Goal: Information Seeking & Learning: Learn about a topic

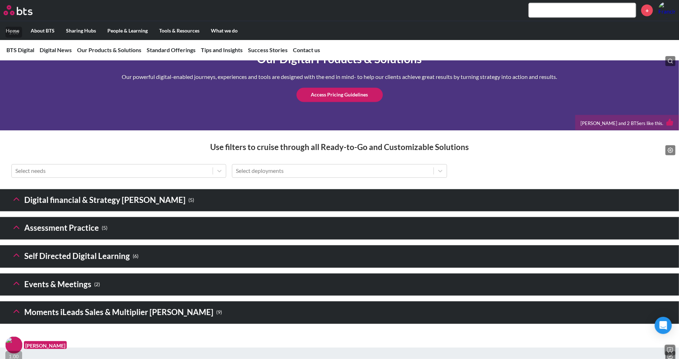
scroll to position [998, 0]
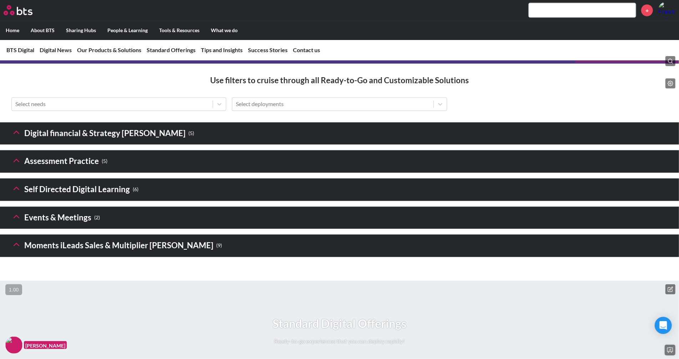
click at [16, 137] on icon at bounding box center [16, 132] width 10 height 10
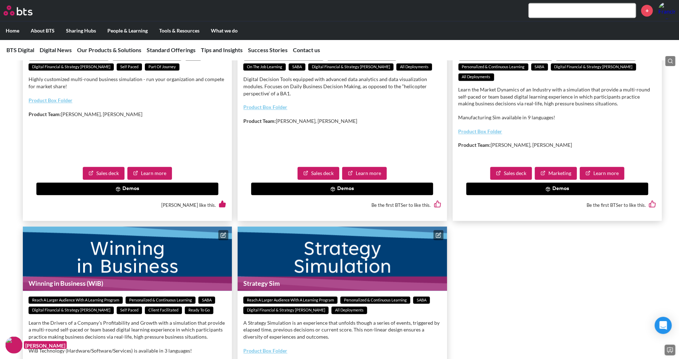
scroll to position [1161, 0]
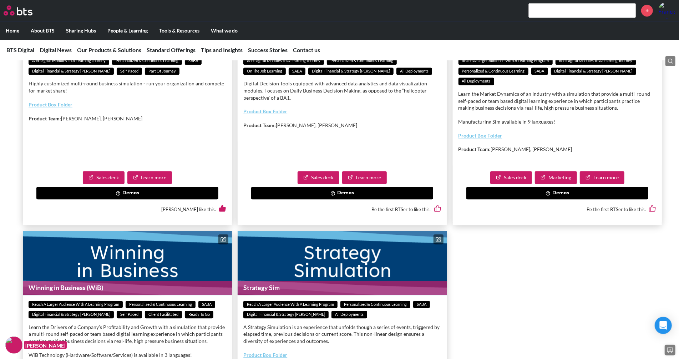
click at [133, 200] on button "Demos" at bounding box center [127, 193] width 182 height 13
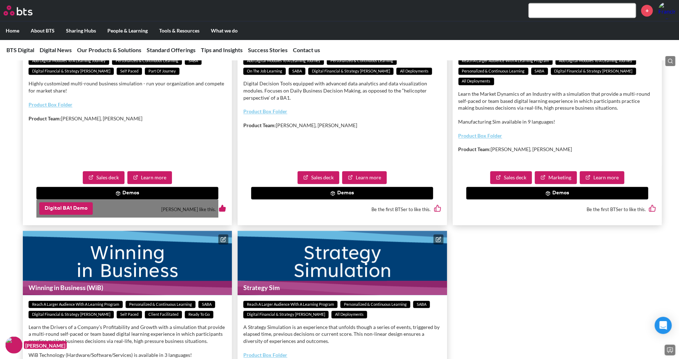
click at [75, 215] on button "Digital BA1 Demo" at bounding box center [66, 208] width 54 height 13
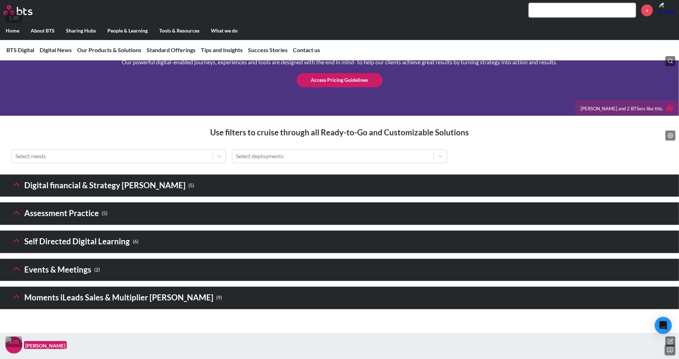
scroll to position [958, 0]
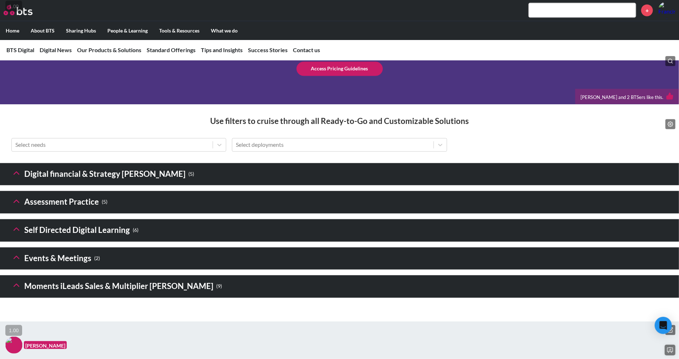
click at [14, 178] on icon at bounding box center [16, 173] width 10 height 10
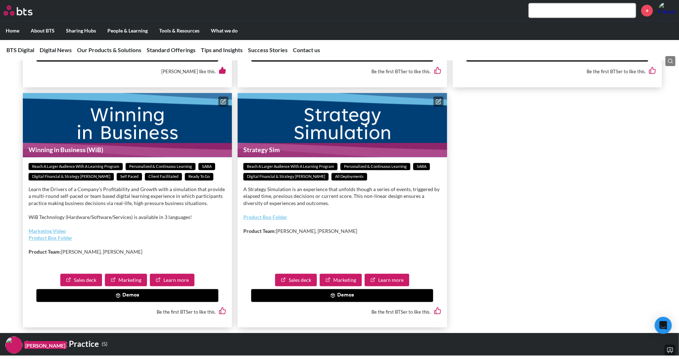
scroll to position [1294, 0]
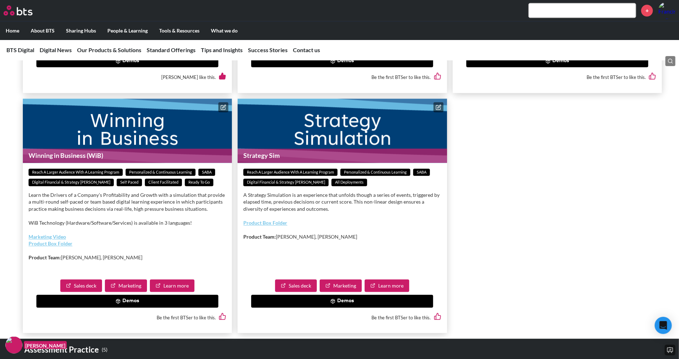
click at [414, 67] on button "Demos" at bounding box center [342, 61] width 182 height 13
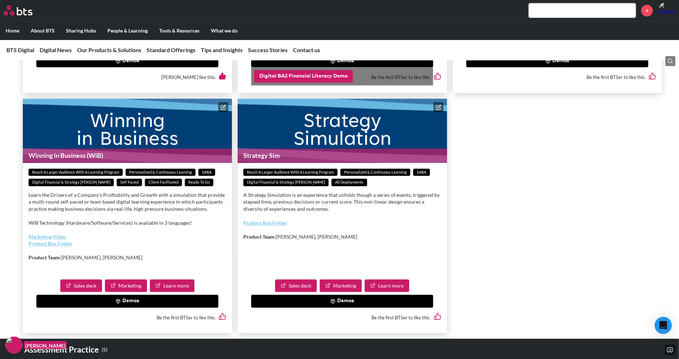
click at [321, 83] on button "Digital BA2 Financial Literacy Demo" at bounding box center [303, 76] width 99 height 13
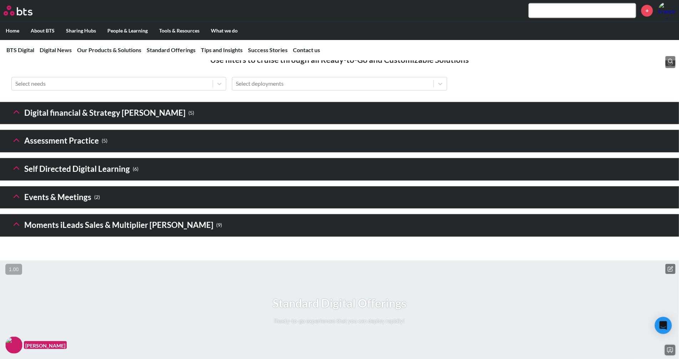
scroll to position [1043, 0]
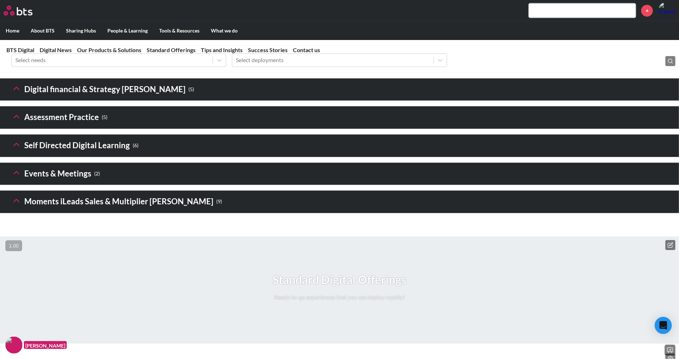
click at [19, 95] on button at bounding box center [16, 89] width 10 height 12
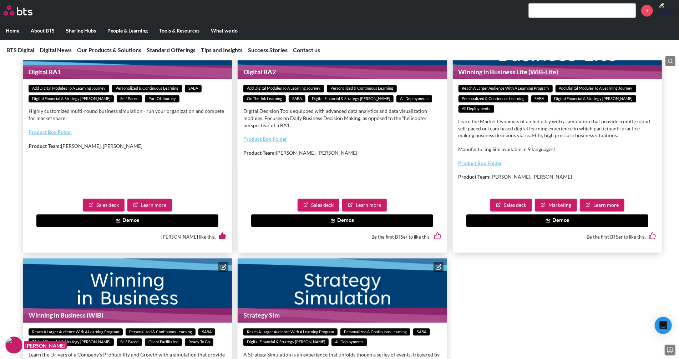
scroll to position [1135, 0]
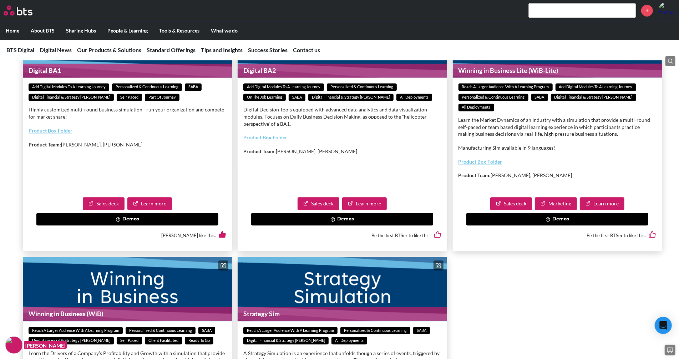
click at [526, 226] on button "Demos" at bounding box center [558, 219] width 182 height 13
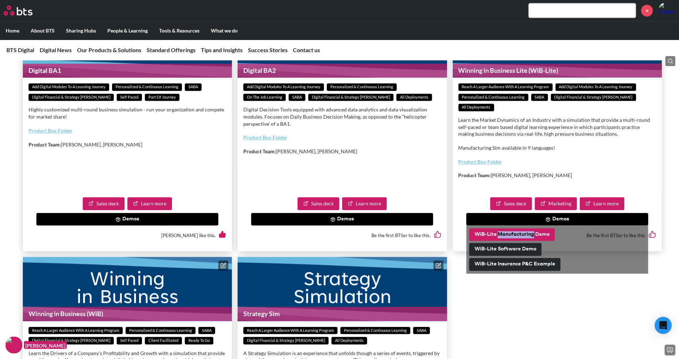
click at [475, 241] on button "WiB-Lite Manufacturing Demo" at bounding box center [512, 234] width 86 height 13
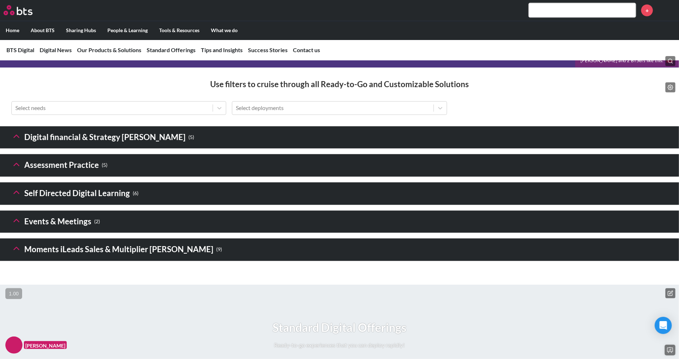
scroll to position [1000, 0]
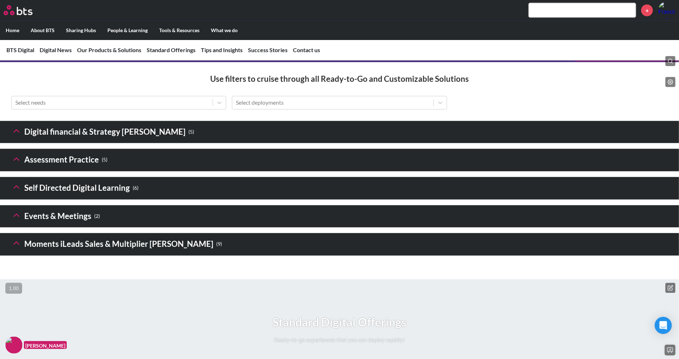
click at [16, 136] on icon at bounding box center [16, 131] width 10 height 10
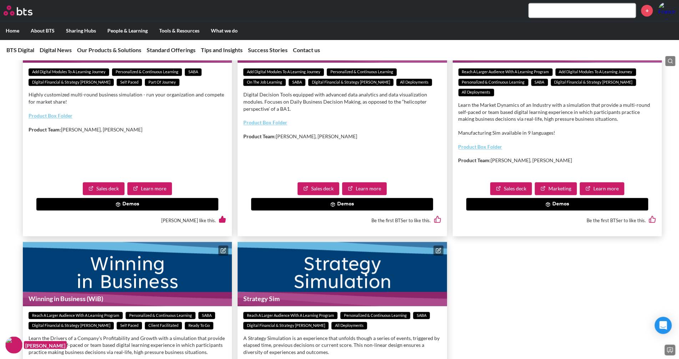
scroll to position [1154, 0]
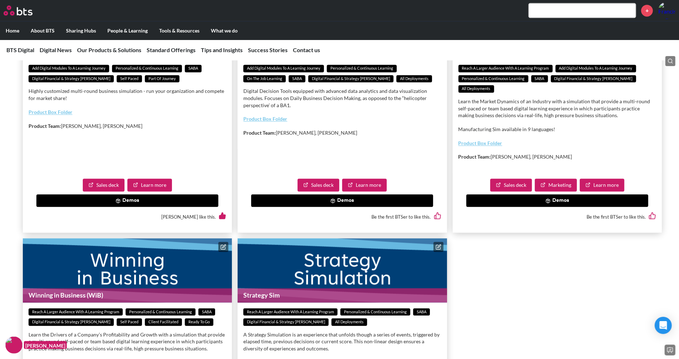
click at [609, 228] on div "Sales deck Marketing Learn more Demos Be the first BTSer to like this." at bounding box center [557, 203] width 209 height 60
click at [546, 203] on icon at bounding box center [548, 200] width 5 height 5
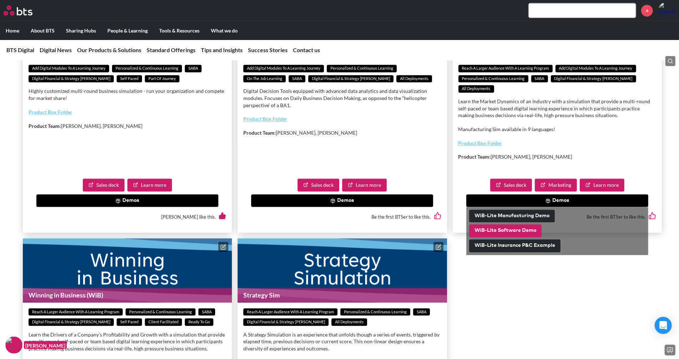
click at [515, 237] on button "WiB-Lite Software Demo" at bounding box center [505, 230] width 72 height 13
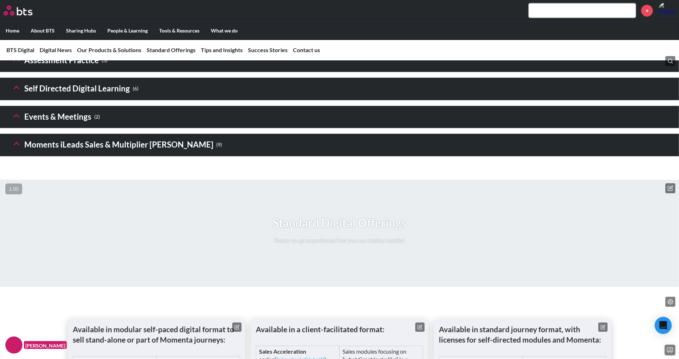
scroll to position [1105, 0]
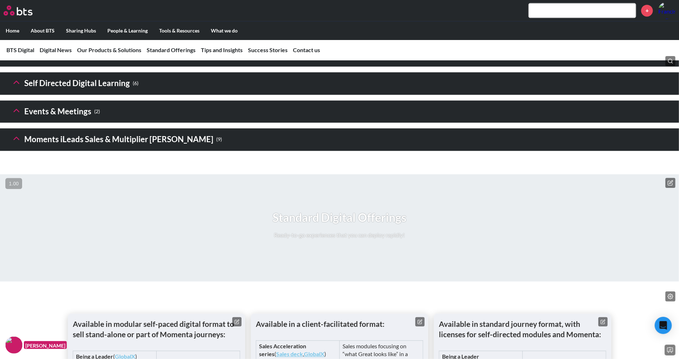
click at [18, 31] on icon at bounding box center [16, 26] width 10 height 10
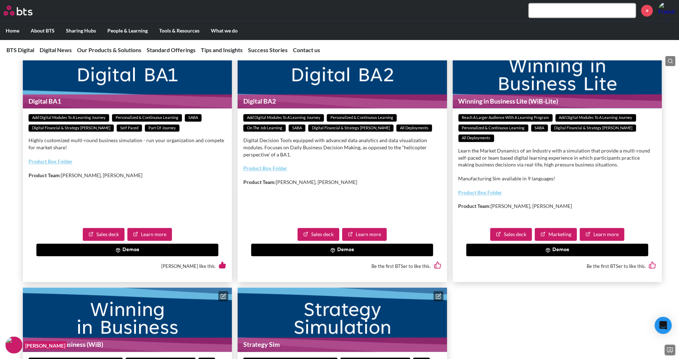
click at [519, 256] on button "Demos" at bounding box center [558, 249] width 182 height 13
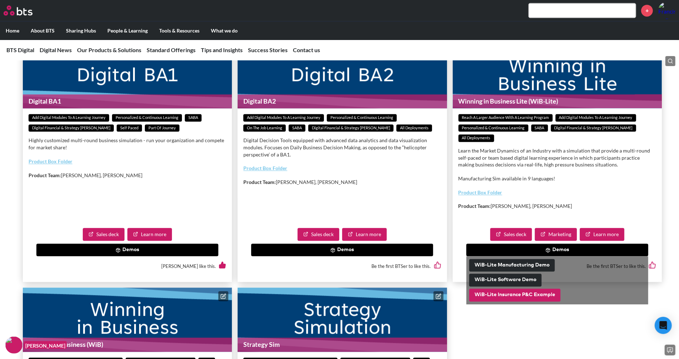
click at [501, 301] on button "WiB-Lite Insurance P&C Example" at bounding box center [514, 294] width 91 height 13
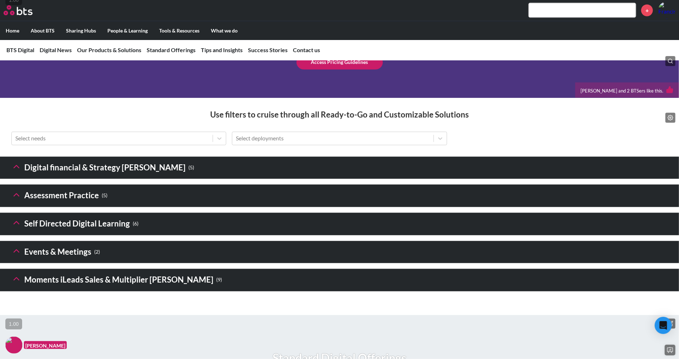
scroll to position [990, 0]
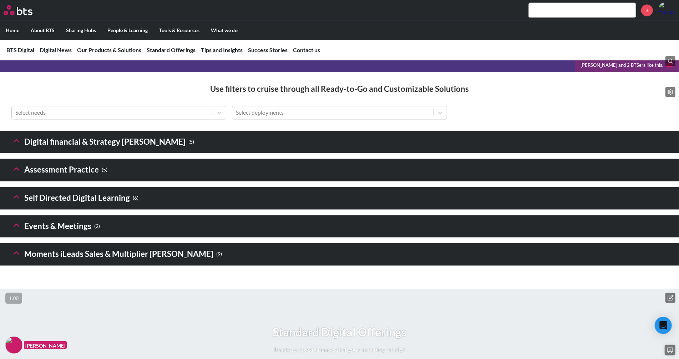
click at [17, 146] on icon at bounding box center [16, 141] width 10 height 10
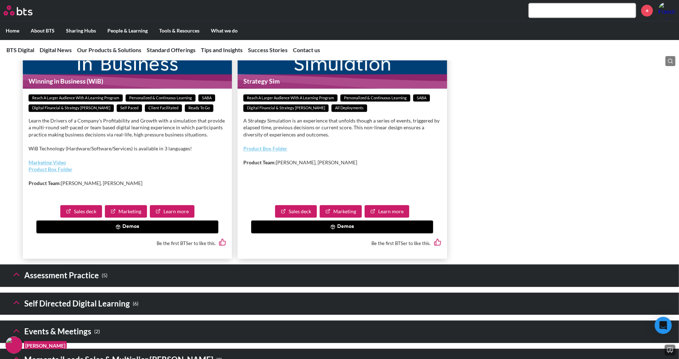
scroll to position [1375, 0]
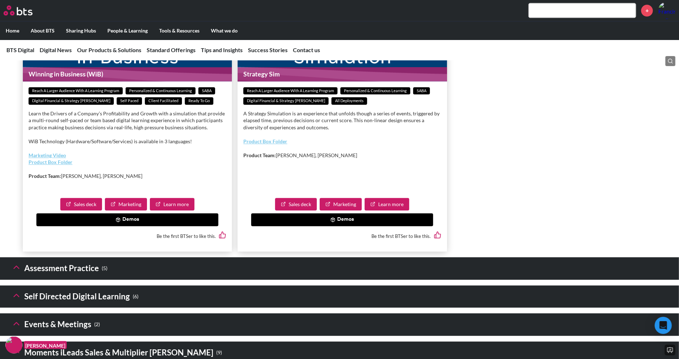
click at [319, 226] on button "Demos" at bounding box center [342, 219] width 182 height 13
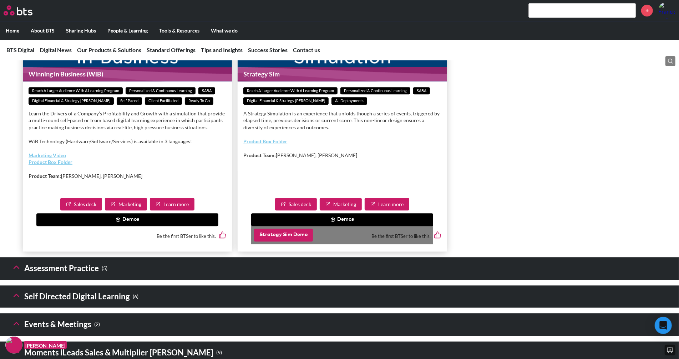
click at [282, 241] on button "Strategy Sim Demo" at bounding box center [283, 234] width 59 height 13
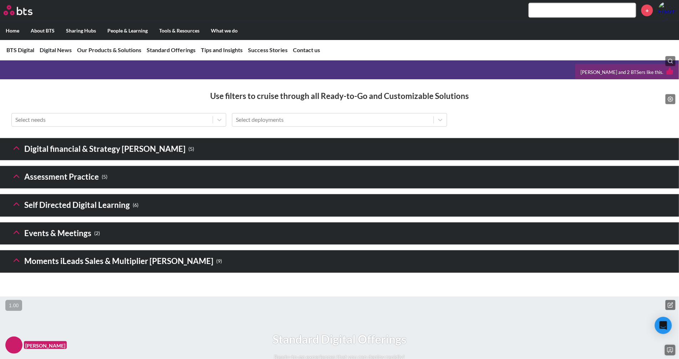
scroll to position [976, 0]
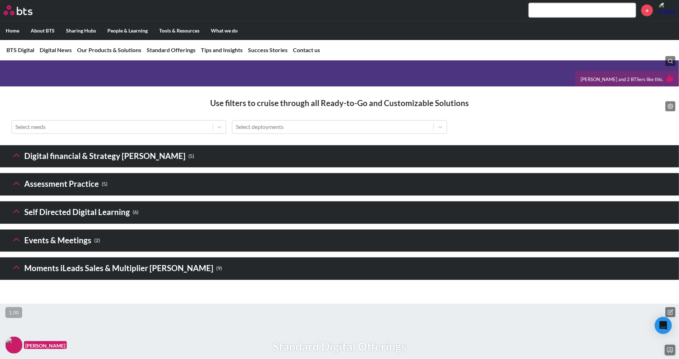
click at [11, 168] on header "Digital financial & Strategy Sims ( 5 )" at bounding box center [339, 156] width 679 height 22
click at [16, 156] on polyline at bounding box center [16, 155] width 5 height 2
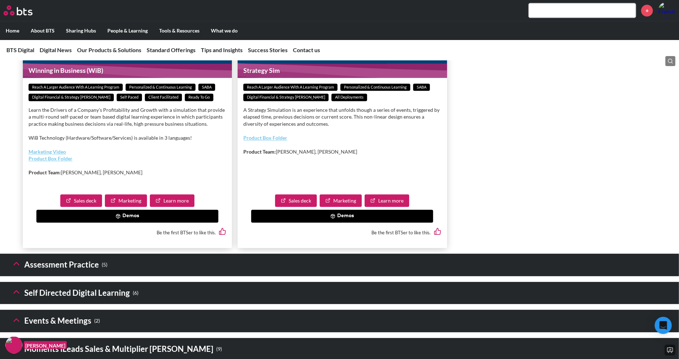
scroll to position [1380, 0]
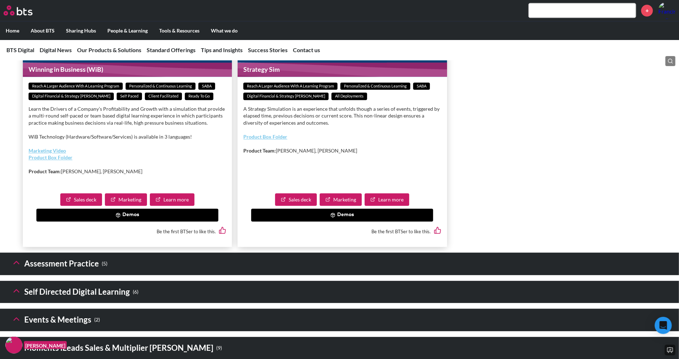
click at [67, 221] on button "Demos" at bounding box center [127, 214] width 182 height 13
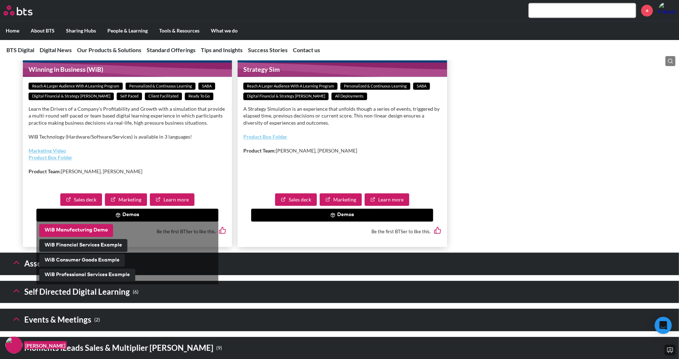
click at [66, 237] on button "WiB Manufacturing Demo" at bounding box center [76, 230] width 74 height 13
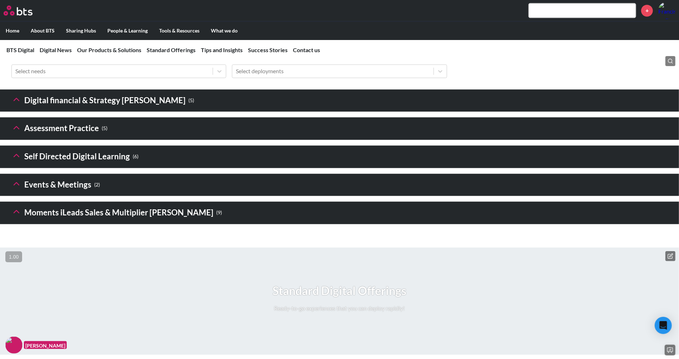
scroll to position [998, 0]
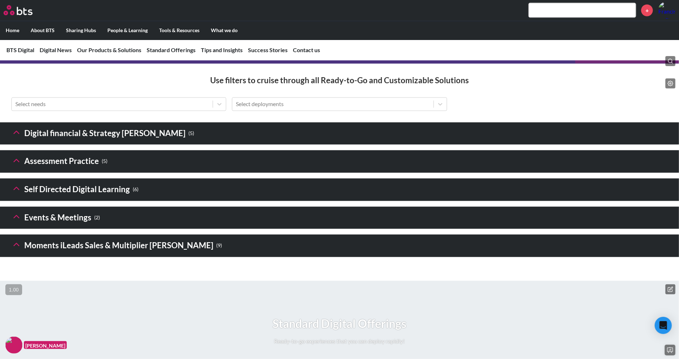
click at [18, 162] on polyline at bounding box center [16, 160] width 5 height 2
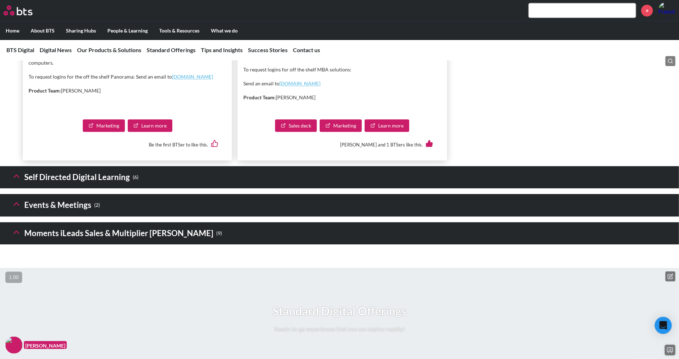
scroll to position [1494, 0]
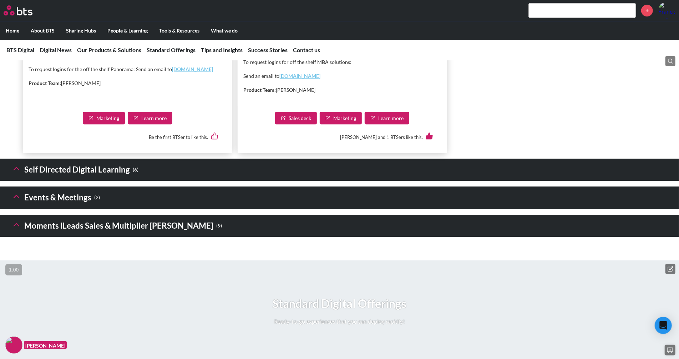
click at [13, 173] on icon at bounding box center [16, 168] width 10 height 10
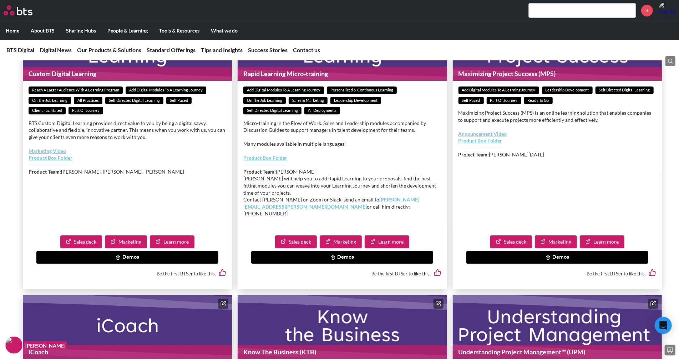
scroll to position [1665, 0]
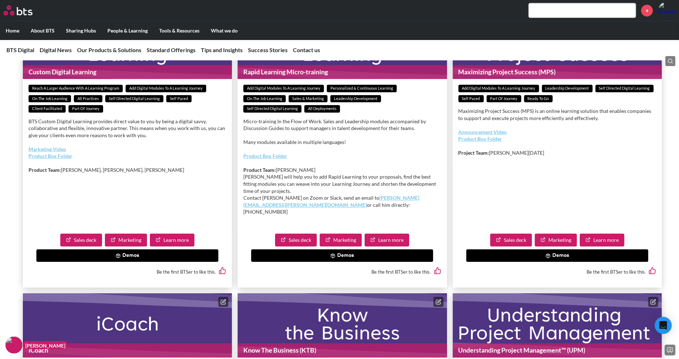
click at [346, 262] on button "Demos" at bounding box center [342, 255] width 182 height 13
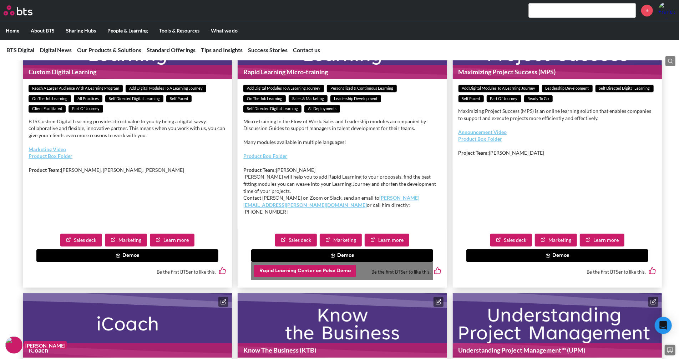
click at [334, 277] on button "Rapid Learning Center on Pulse Demo" at bounding box center [305, 270] width 102 height 13
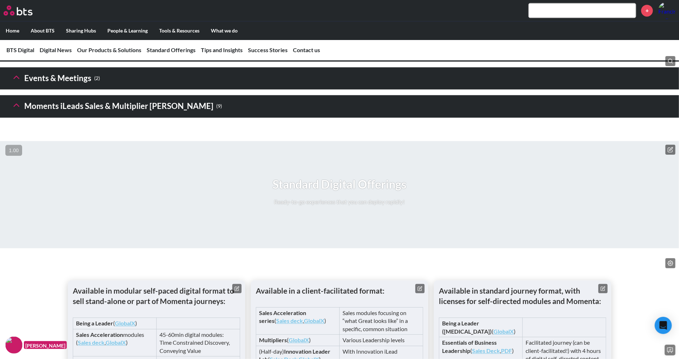
scroll to position [1089, 0]
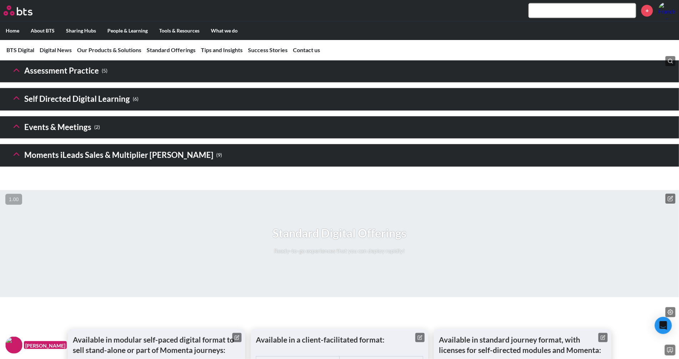
click at [14, 103] on icon at bounding box center [16, 98] width 10 height 10
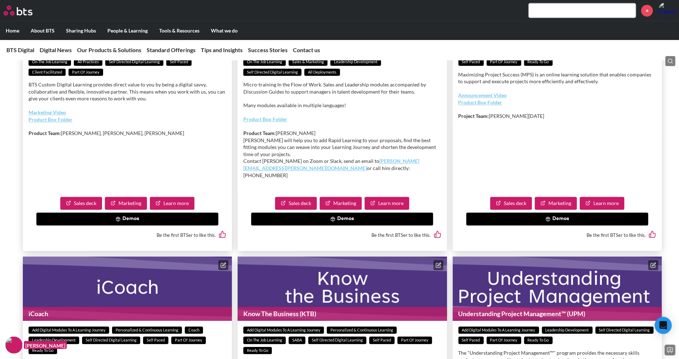
scroll to position [1222, 0]
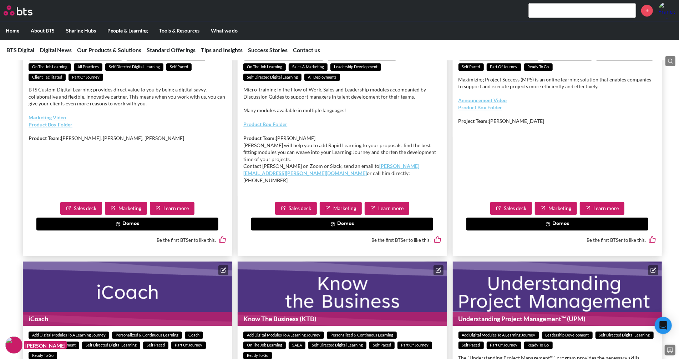
click at [490, 230] on button "Demos" at bounding box center [558, 223] width 182 height 13
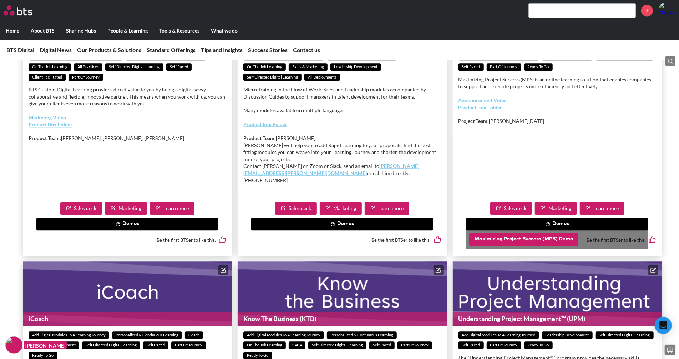
click at [492, 246] on button "Maximizing Project Success (MPS) Demo" at bounding box center [523, 239] width 109 height 13
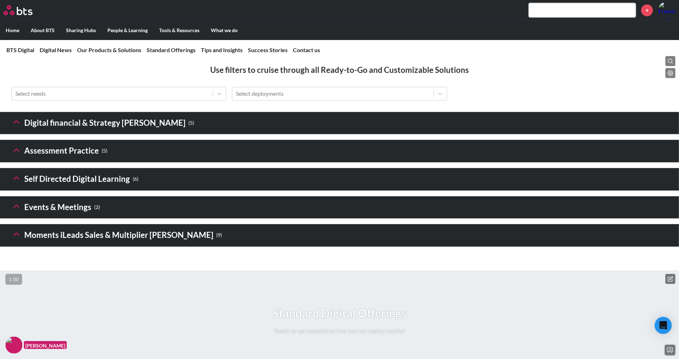
scroll to position [1020, 0]
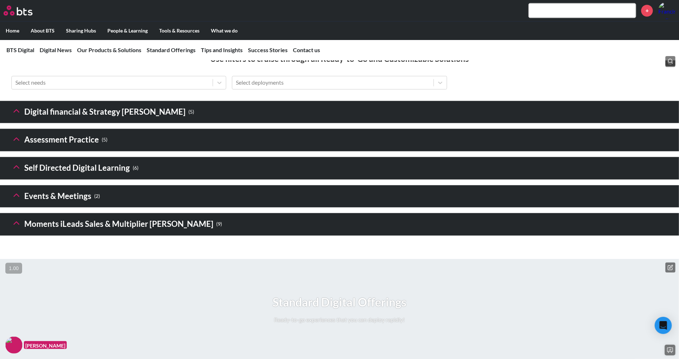
click at [15, 168] on polyline at bounding box center [16, 167] width 5 height 2
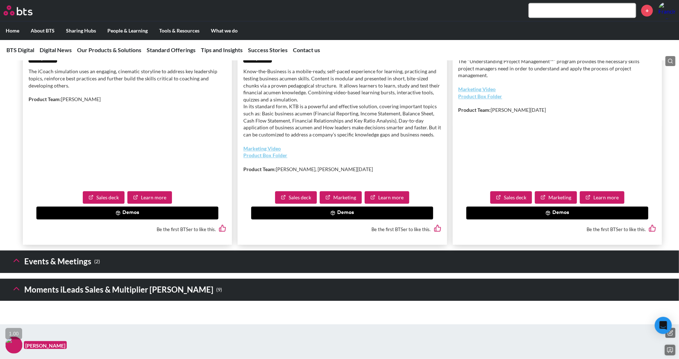
scroll to position [1517, 0]
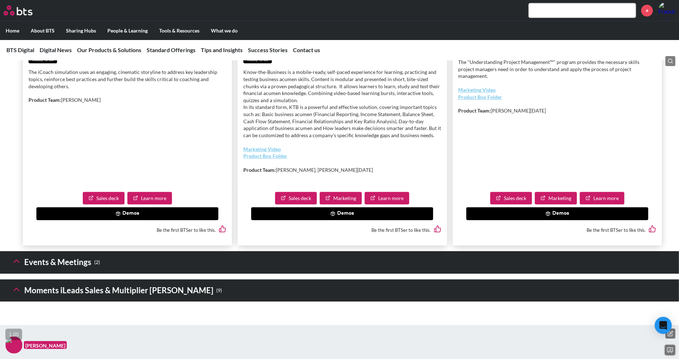
click at [195, 220] on button "Demos" at bounding box center [127, 213] width 182 height 13
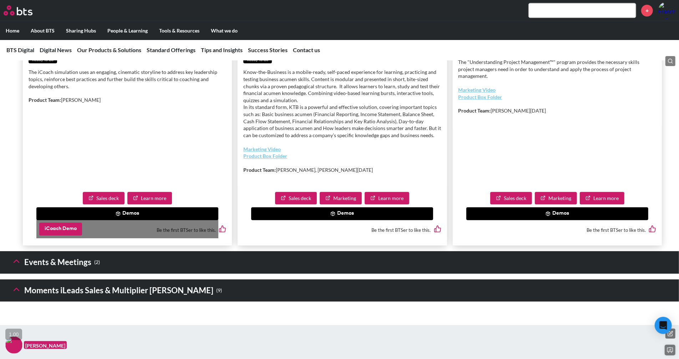
click at [54, 235] on button "iCoach Demo" at bounding box center [60, 228] width 43 height 13
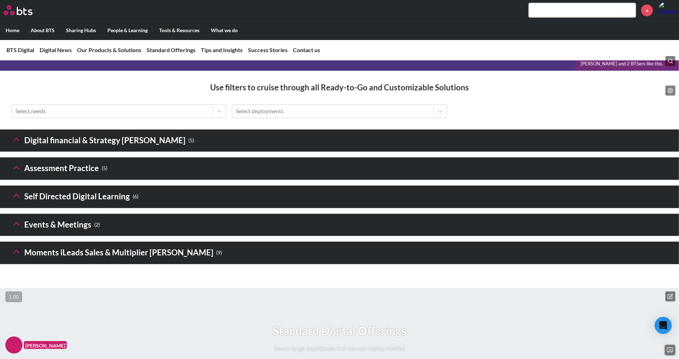
scroll to position [988, 0]
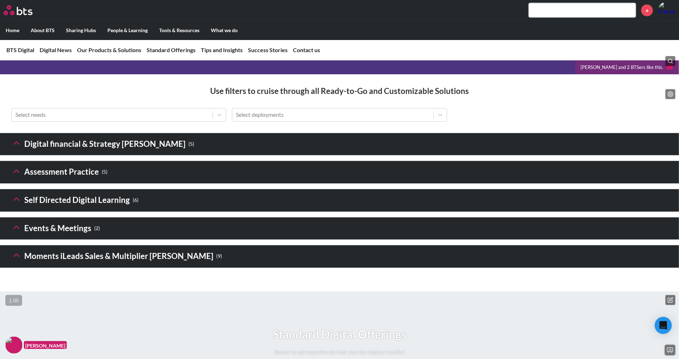
click at [8, 212] on header "Self Directed Digital Learning ( 6 )" at bounding box center [339, 200] width 679 height 22
click at [16, 201] on polyline at bounding box center [16, 199] width 5 height 2
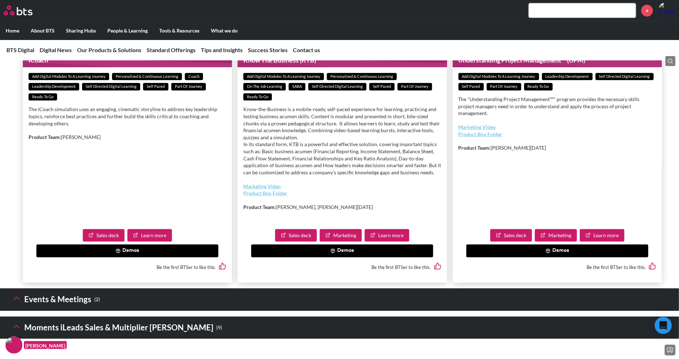
scroll to position [1475, 0]
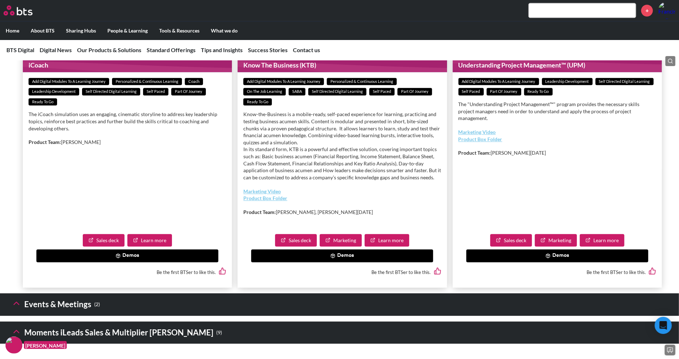
click at [508, 262] on button "Demos" at bounding box center [558, 255] width 182 height 13
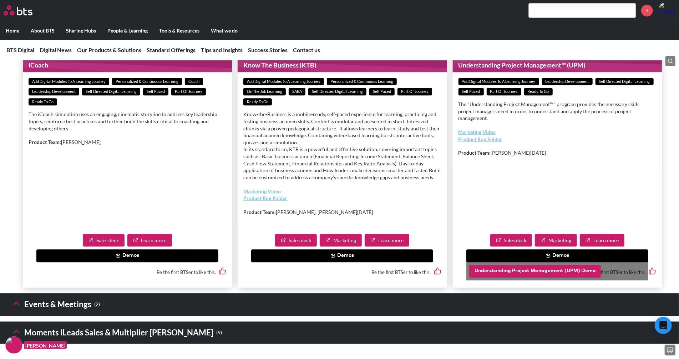
click at [500, 277] on button "Understanding Project Management (UPM) Demo" at bounding box center [535, 270] width 132 height 13
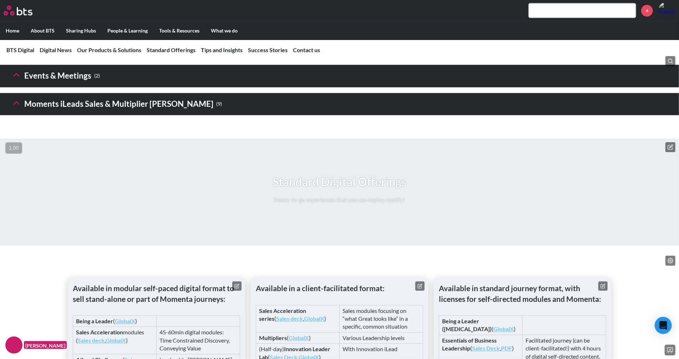
scroll to position [1127, 0]
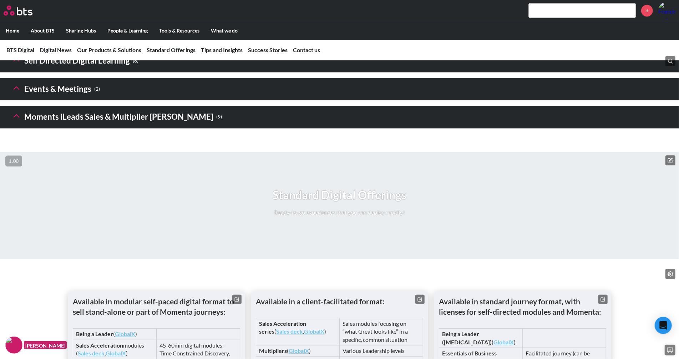
click at [17, 69] on h3 "Self Directed Digital Learning ( 6 )" at bounding box center [74, 60] width 127 height 15
click at [17, 65] on icon at bounding box center [16, 60] width 10 height 10
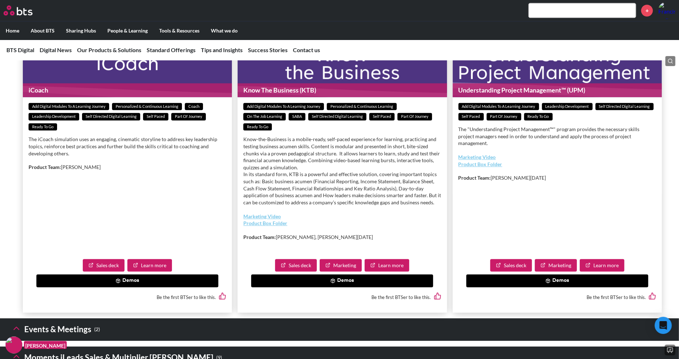
scroll to position [1454, 0]
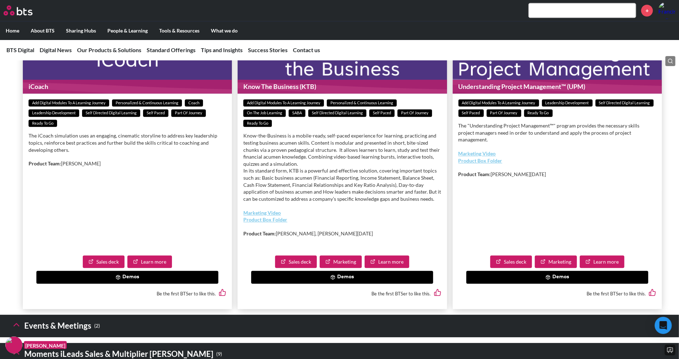
click at [312, 283] on button "Demos" at bounding box center [342, 277] width 182 height 13
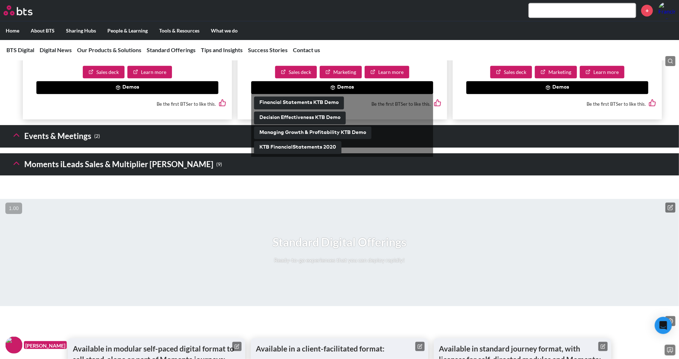
scroll to position [1644, 0]
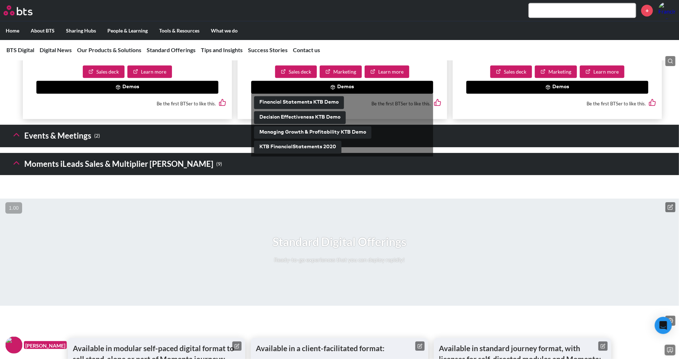
click at [11, 147] on header "Events & Meetings ( 2 )" at bounding box center [339, 136] width 679 height 22
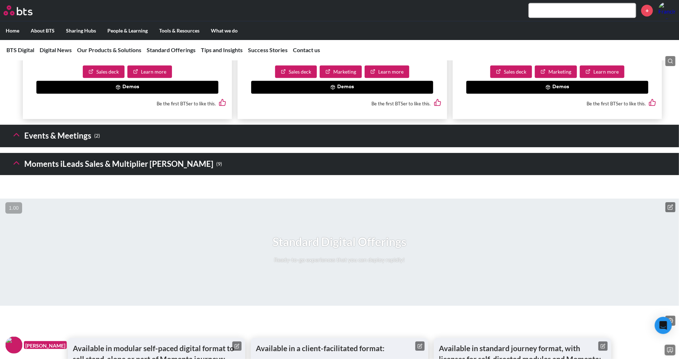
click at [20, 140] on icon at bounding box center [16, 135] width 10 height 10
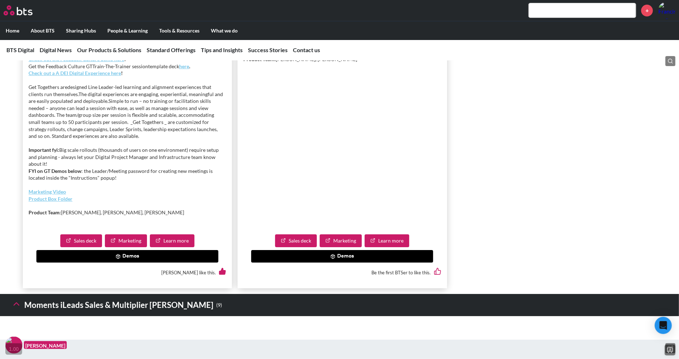
scroll to position [1892, 0]
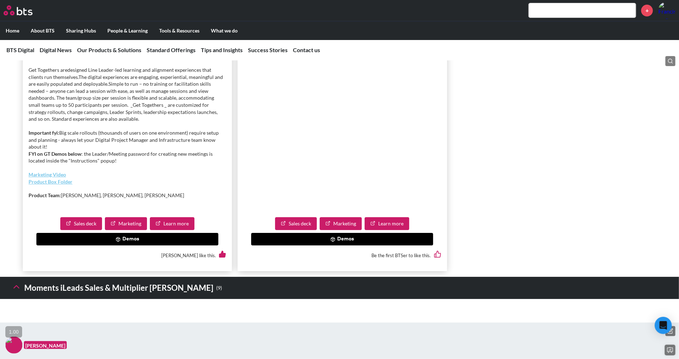
click at [141, 246] on button "Demos" at bounding box center [127, 239] width 182 height 13
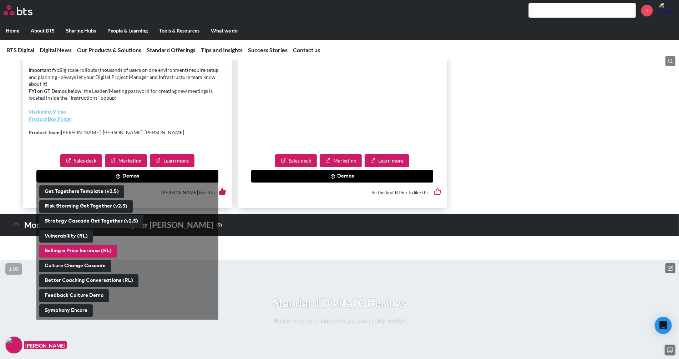
scroll to position [1958, 0]
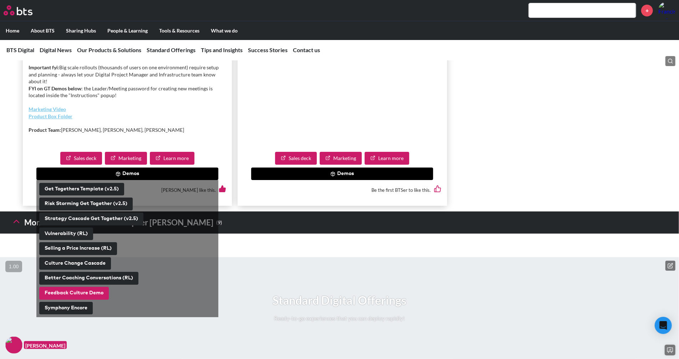
click at [85, 299] on button "Feedback Culture Demo" at bounding box center [74, 293] width 70 height 13
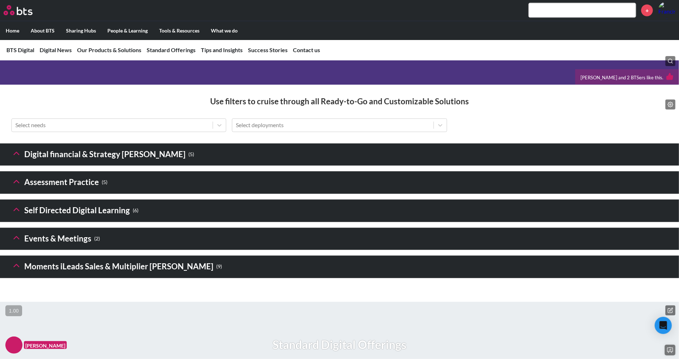
scroll to position [989, 0]
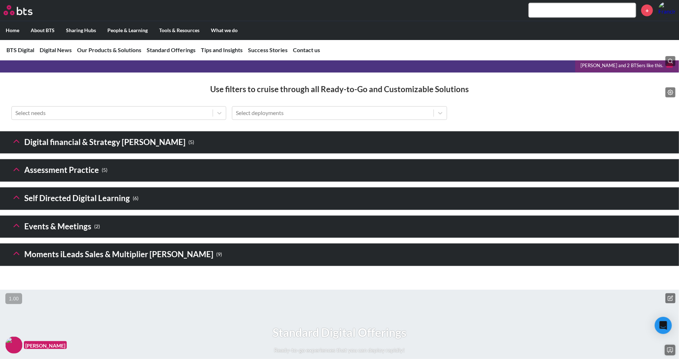
click at [17, 202] on icon at bounding box center [16, 197] width 10 height 10
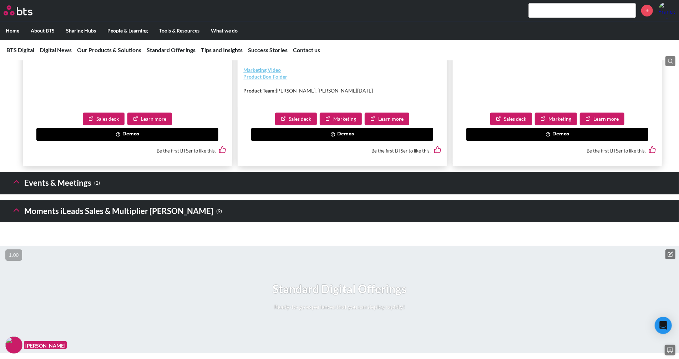
scroll to position [1597, 0]
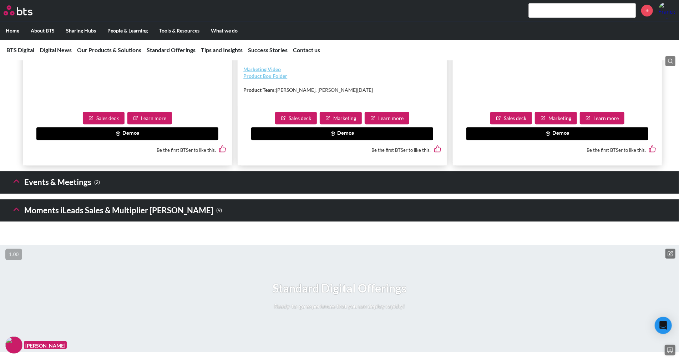
click at [18, 186] on icon at bounding box center [16, 181] width 10 height 10
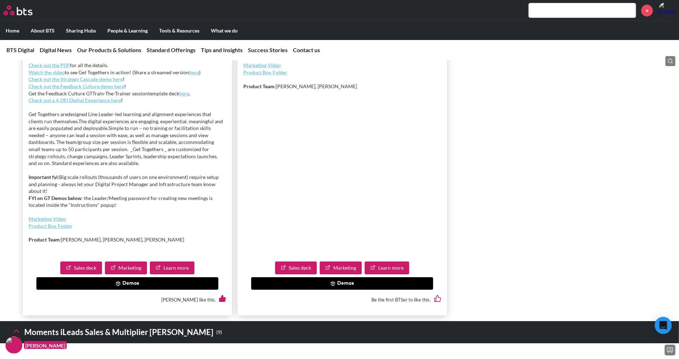
scroll to position [2011, 0]
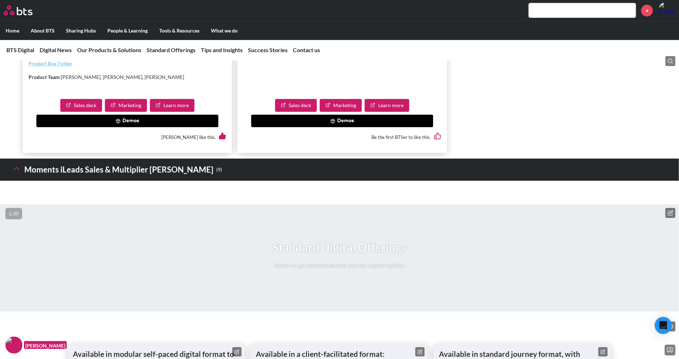
click at [152, 127] on button "Demos" at bounding box center [127, 121] width 182 height 13
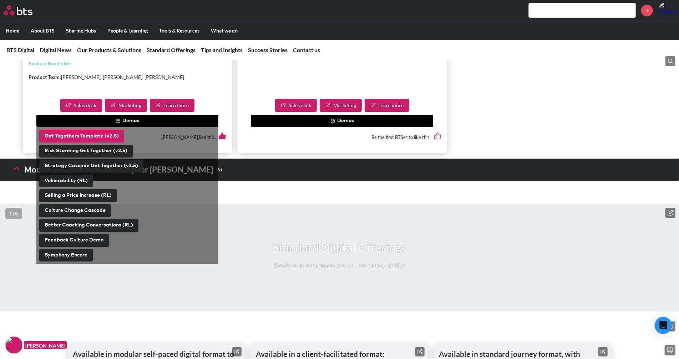
click at [102, 143] on button "Get Togethers Template (v2.5)" at bounding box center [81, 136] width 85 height 13
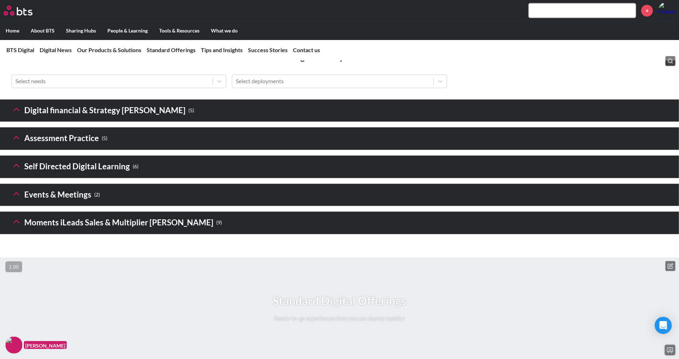
scroll to position [1025, 0]
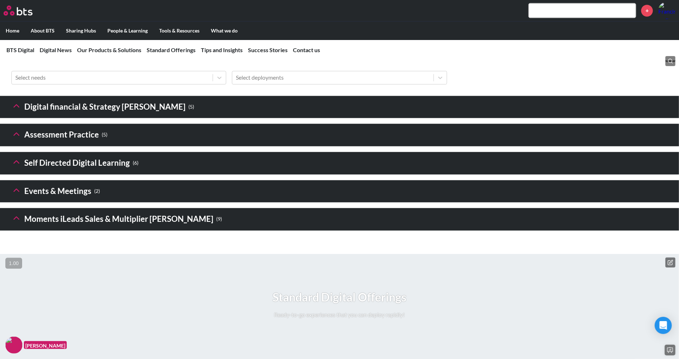
click at [14, 195] on icon at bounding box center [16, 190] width 10 height 10
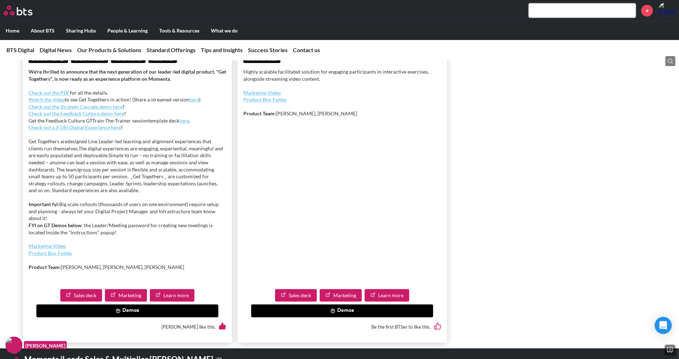
scroll to position [1324, 0]
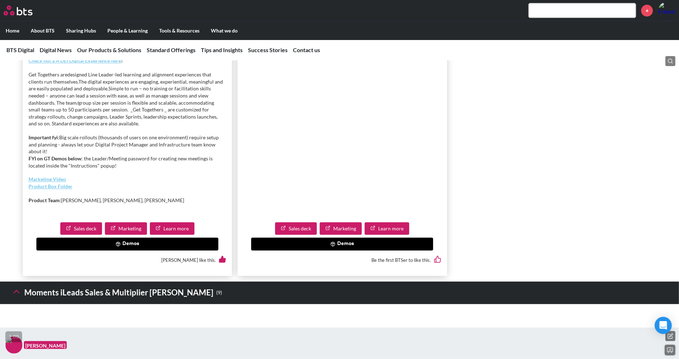
click at [138, 250] on button "Demos" at bounding box center [127, 243] width 182 height 13
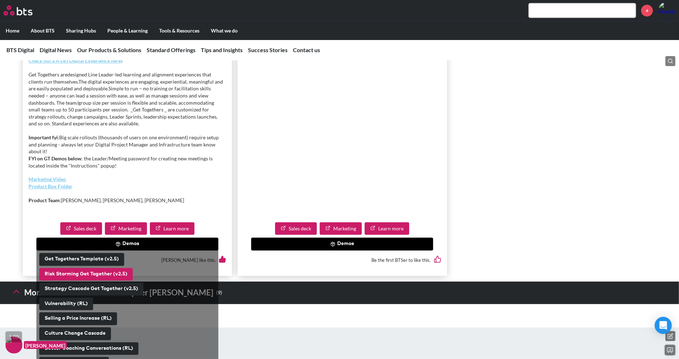
click at [96, 281] on button "Risk Storming Get Together (v2.5)" at bounding box center [86, 274] width 94 height 13
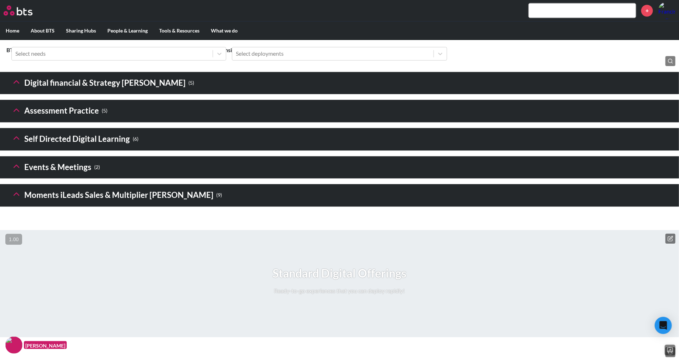
scroll to position [1049, 0]
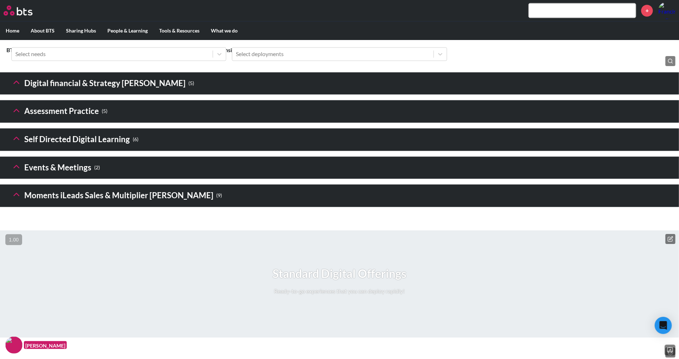
click at [23, 175] on h3 "Events & Meetings ( 2 )" at bounding box center [55, 167] width 89 height 15
click at [20, 171] on icon at bounding box center [16, 166] width 10 height 10
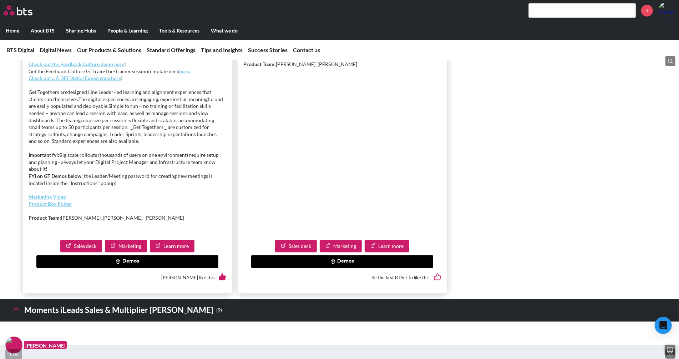
scroll to position [1363, 0]
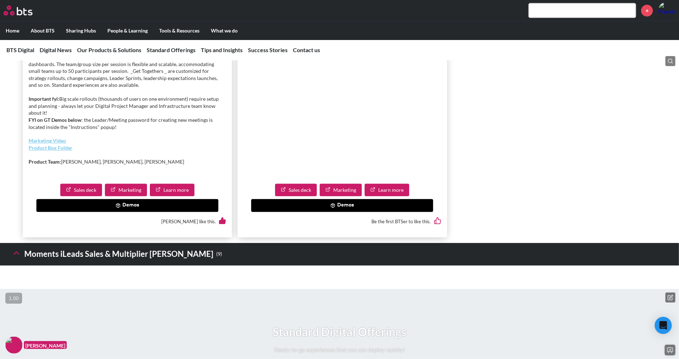
click at [122, 212] on button "Demos" at bounding box center [127, 205] width 182 height 13
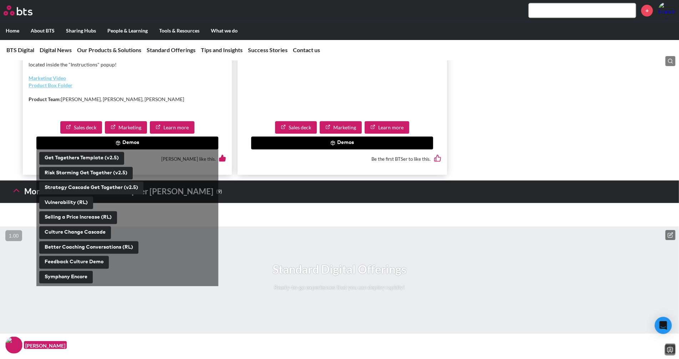
scroll to position [1427, 0]
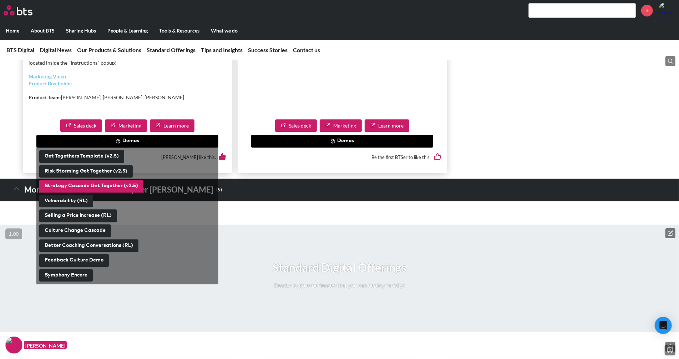
click at [98, 192] on button "Strategy Cascade Get Together (v2.5)" at bounding box center [91, 186] width 104 height 13
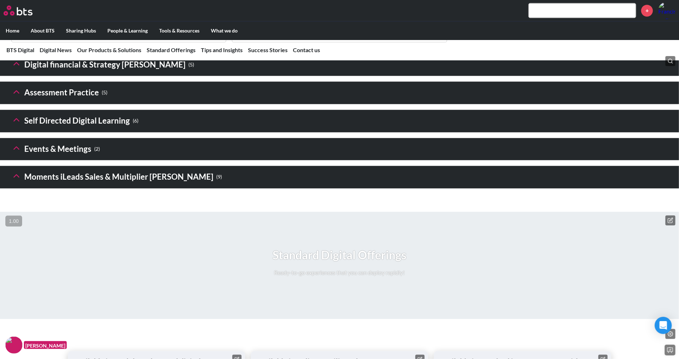
scroll to position [1070, 0]
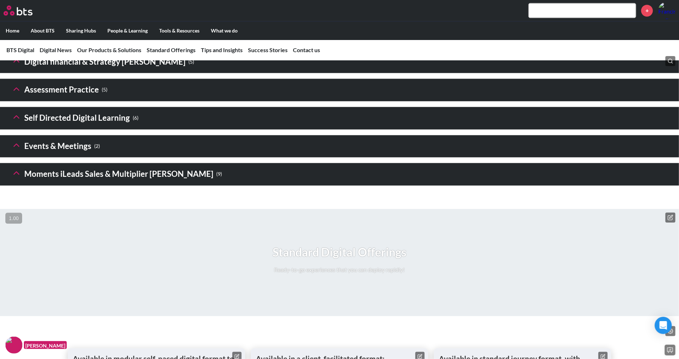
click at [17, 150] on icon at bounding box center [16, 145] width 10 height 10
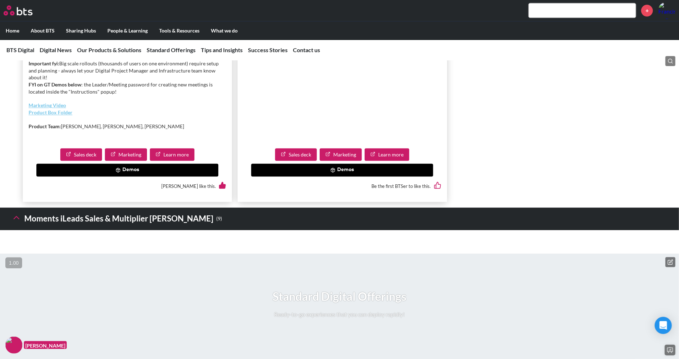
scroll to position [1403, 0]
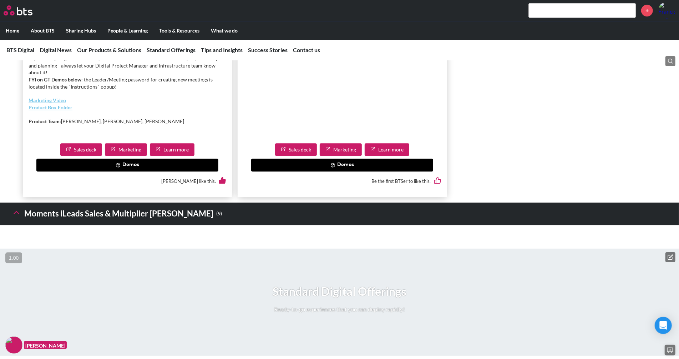
click at [139, 171] on button "Demos" at bounding box center [127, 164] width 182 height 13
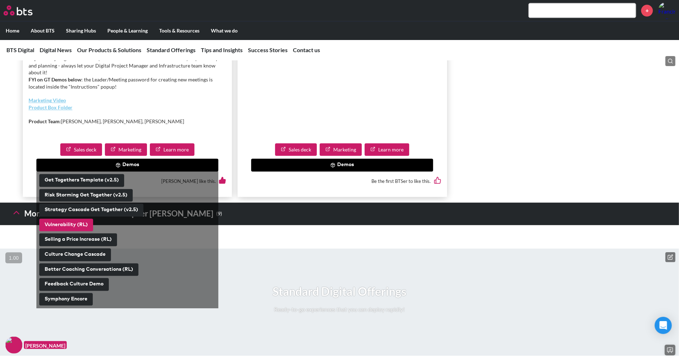
click at [74, 231] on button "Vulnerability (RL)" at bounding box center [66, 224] width 54 height 13
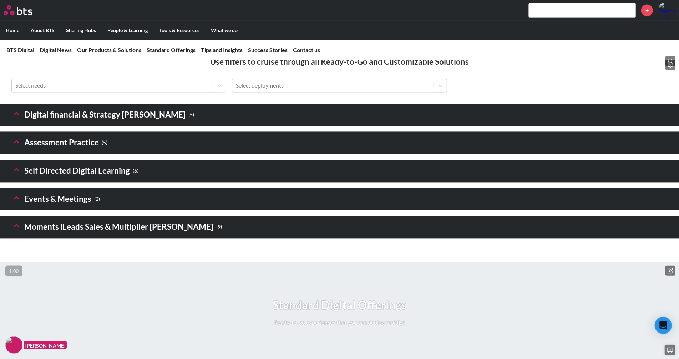
scroll to position [1018, 0]
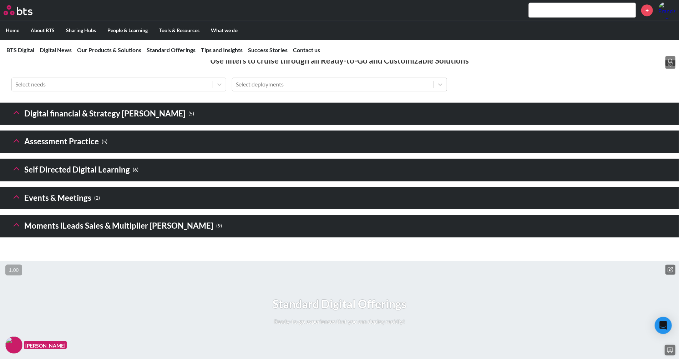
click at [18, 202] on icon at bounding box center [16, 197] width 10 height 10
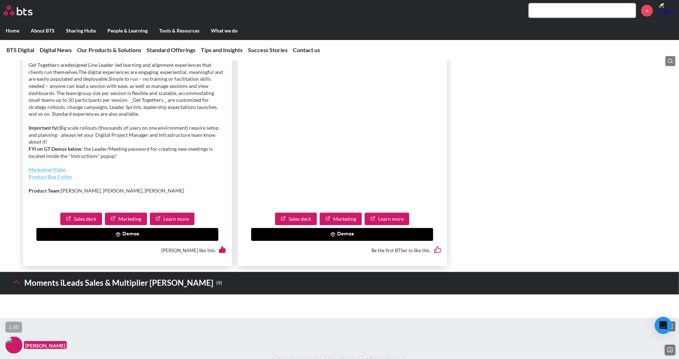
scroll to position [1368, 0]
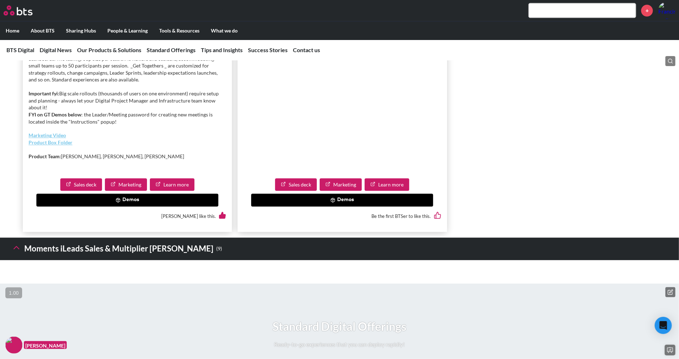
click at [146, 206] on button "Demos" at bounding box center [127, 199] width 182 height 13
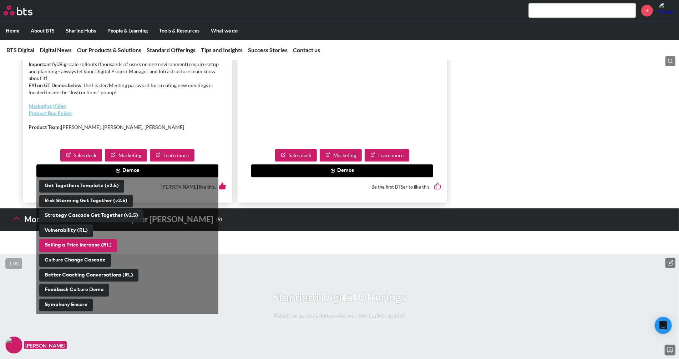
scroll to position [1398, 0]
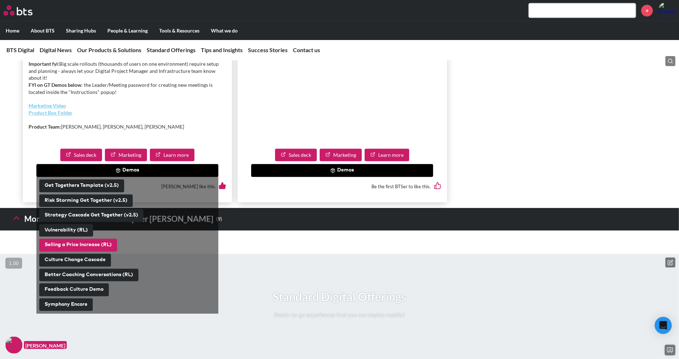
click at [82, 251] on button "Selling a Price Increase (RL)" at bounding box center [78, 244] width 78 height 13
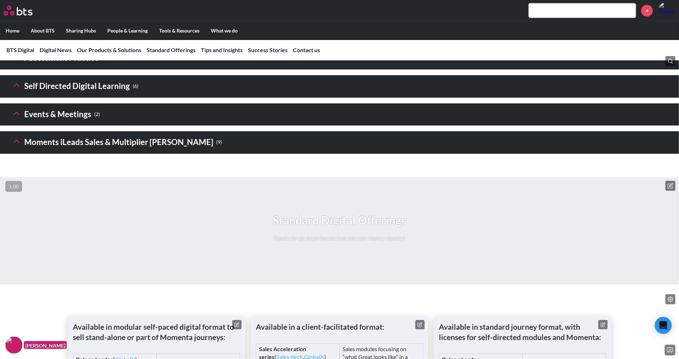
scroll to position [1098, 0]
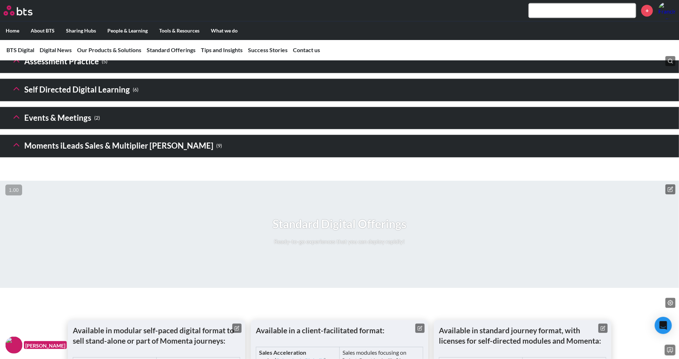
click at [17, 122] on icon at bounding box center [16, 117] width 10 height 10
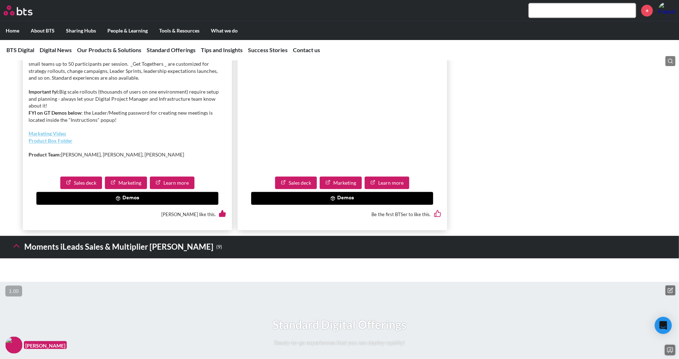
click at [110, 205] on button "Demos" at bounding box center [127, 198] width 182 height 13
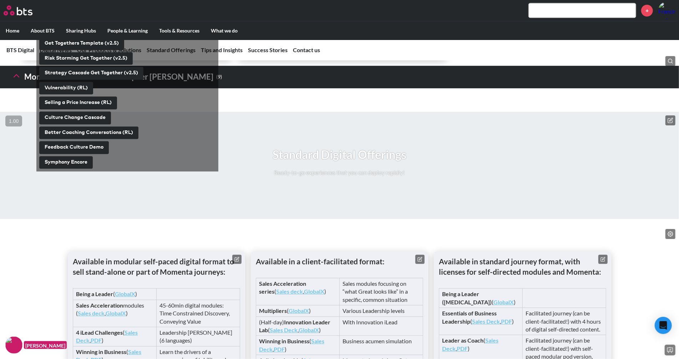
scroll to position [1538, 0]
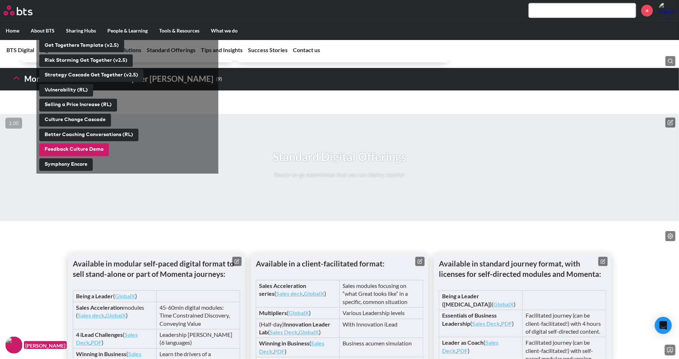
click at [83, 156] on button "Feedback Culture Demo" at bounding box center [74, 149] width 70 height 13
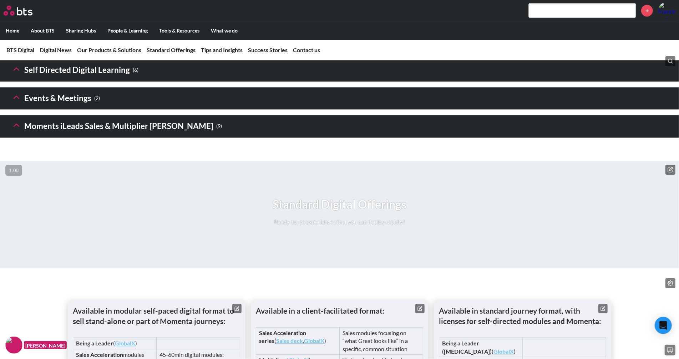
scroll to position [1111, 0]
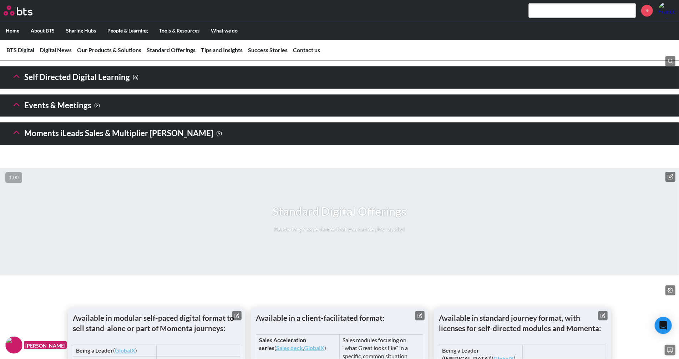
click at [19, 109] on icon at bounding box center [16, 104] width 10 height 10
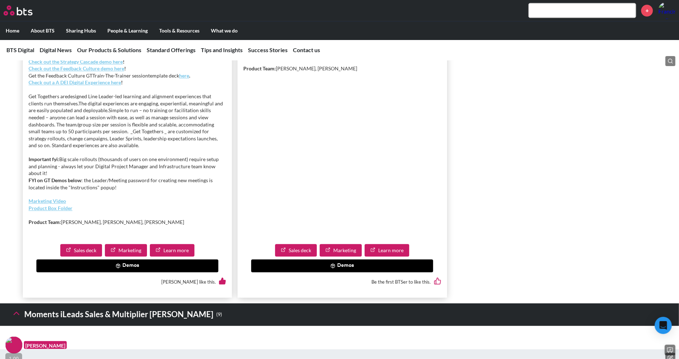
scroll to position [1302, 0]
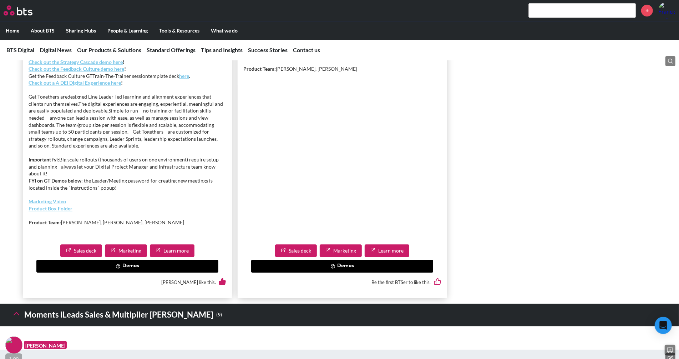
click at [156, 272] on button "Demos" at bounding box center [127, 265] width 182 height 13
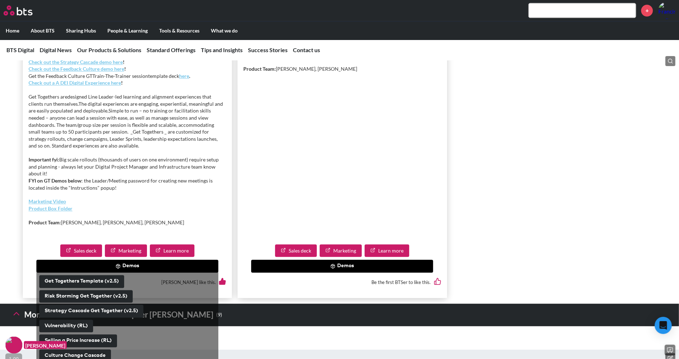
click at [259, 252] on article "Digital Events Reach a Larger Audience With a Learning Program All practices Ev…" at bounding box center [342, 114] width 209 height 367
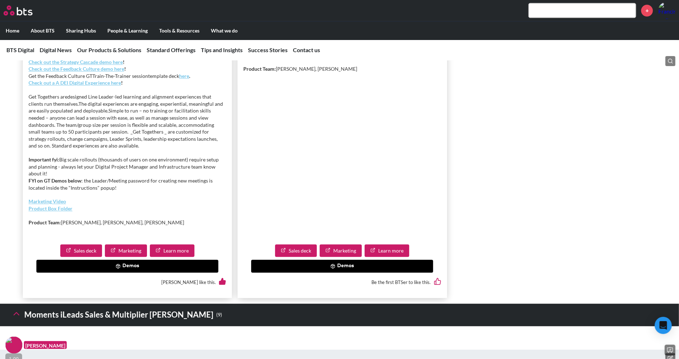
click at [289, 292] on div "Be the first BTSer to like this." at bounding box center [342, 282] width 198 height 20
click at [288, 272] on button "Demos" at bounding box center [342, 265] width 182 height 13
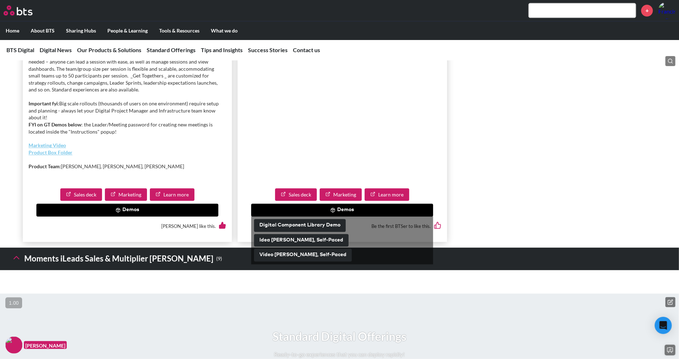
scroll to position [1360, 0]
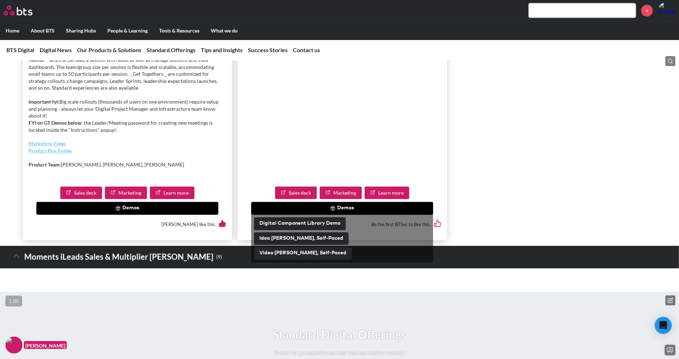
click at [282, 245] on button "Idea Hunt, Self-Paced" at bounding box center [301, 238] width 95 height 13
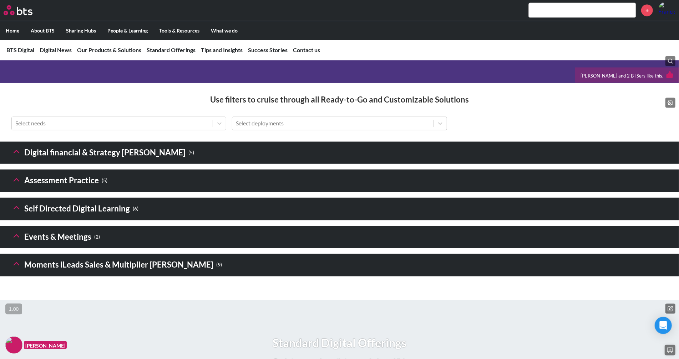
scroll to position [963, 0]
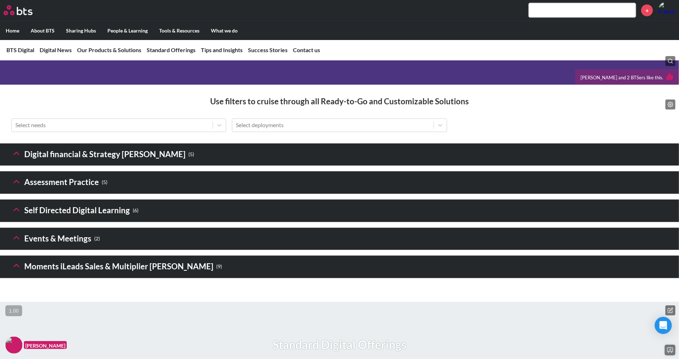
click at [19, 243] on icon at bounding box center [16, 238] width 10 height 10
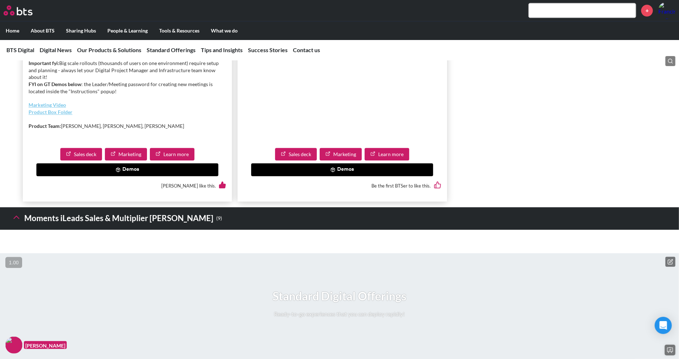
scroll to position [1393, 0]
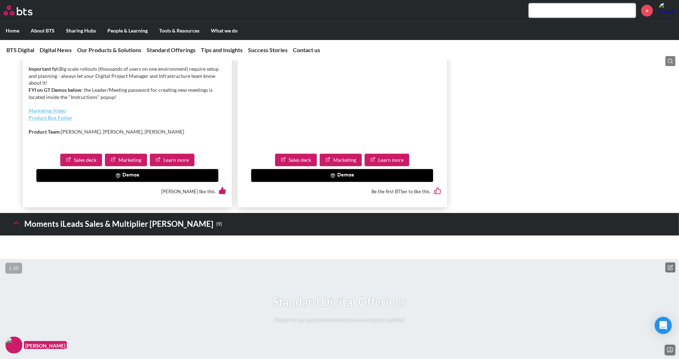
click at [149, 182] on button "Demos" at bounding box center [127, 175] width 182 height 13
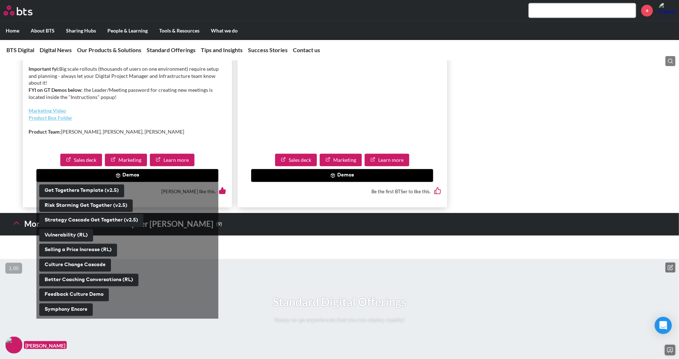
click at [353, 182] on button "Demos" at bounding box center [342, 175] width 182 height 13
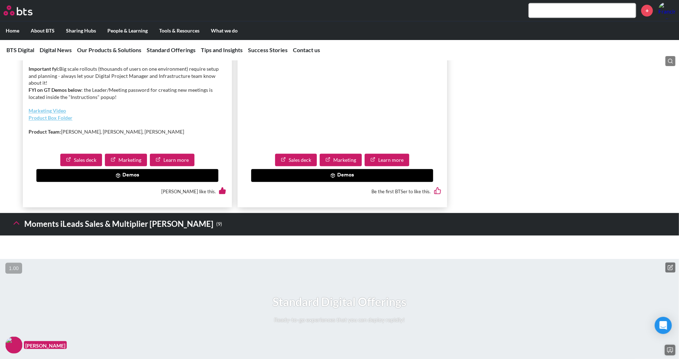
click at [353, 182] on button "Demos" at bounding box center [342, 175] width 182 height 13
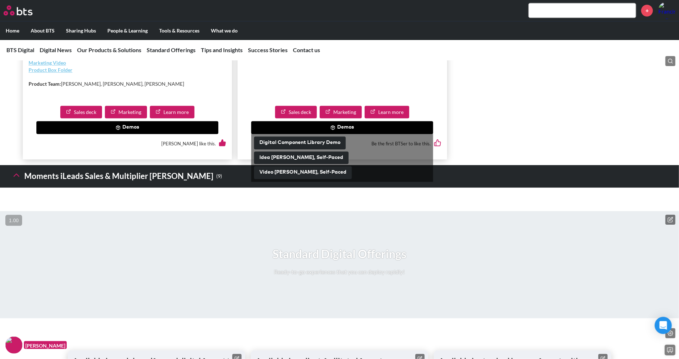
scroll to position [1446, 0]
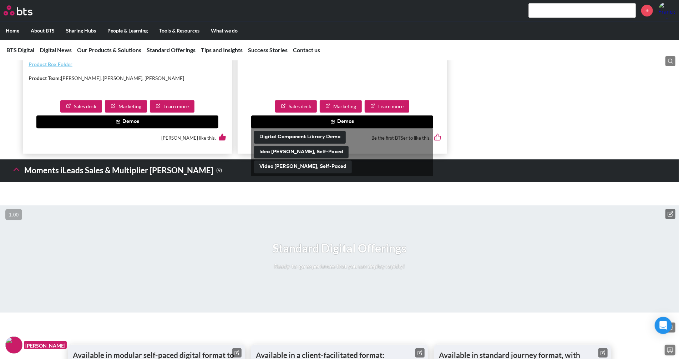
click at [15, 174] on icon at bounding box center [16, 169] width 10 height 10
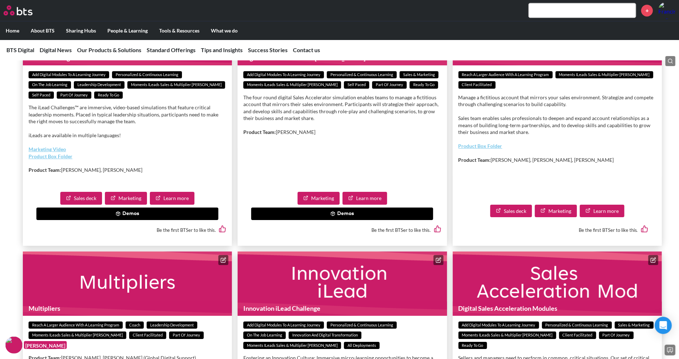
scroll to position [1631, 0]
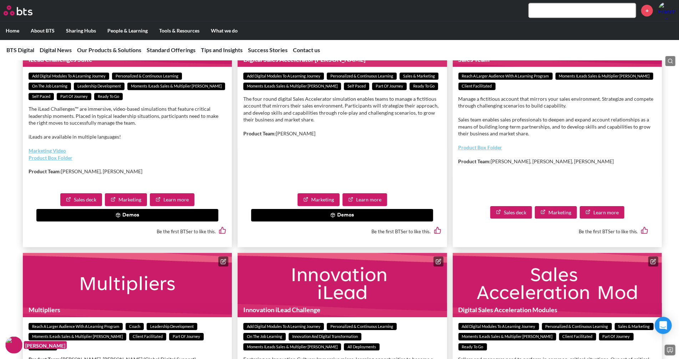
click at [80, 222] on button "Demos" at bounding box center [127, 215] width 182 height 13
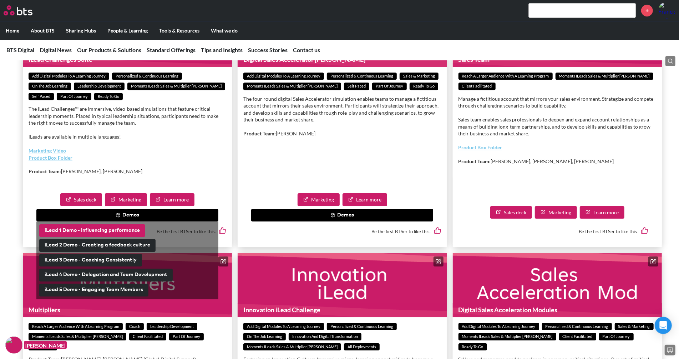
click at [81, 237] on button "iLead 1 Demo - Influencing performance" at bounding box center [92, 230] width 106 height 13
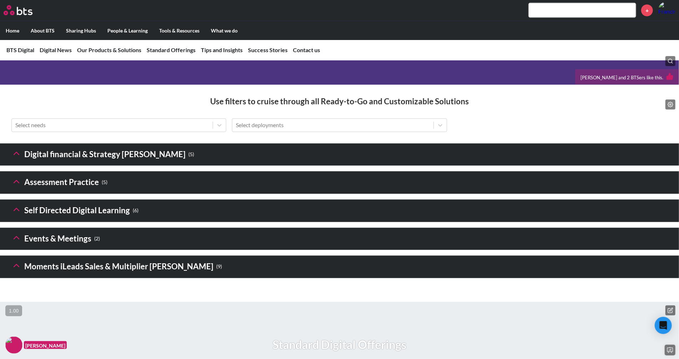
scroll to position [1016, 0]
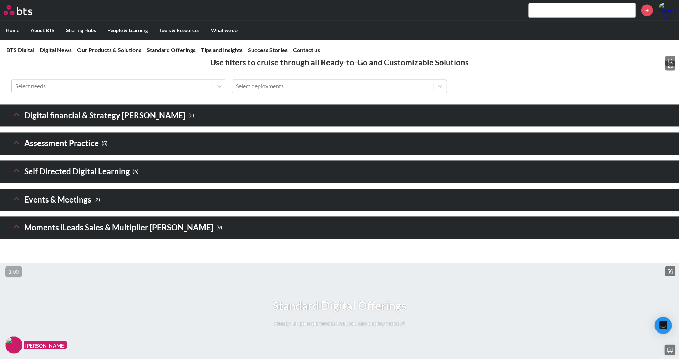
click at [15, 206] on button at bounding box center [16, 200] width 10 height 12
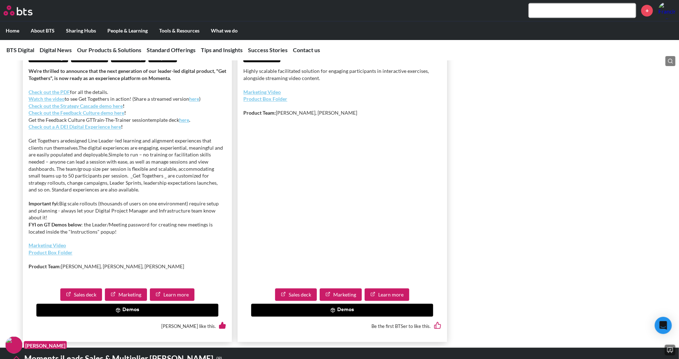
scroll to position [1216, 0]
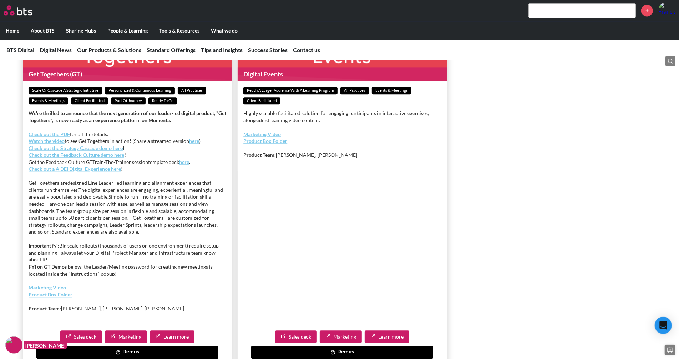
click at [46, 151] on strong "Check out the Strategy Cascade demo here" at bounding box center [76, 148] width 94 height 6
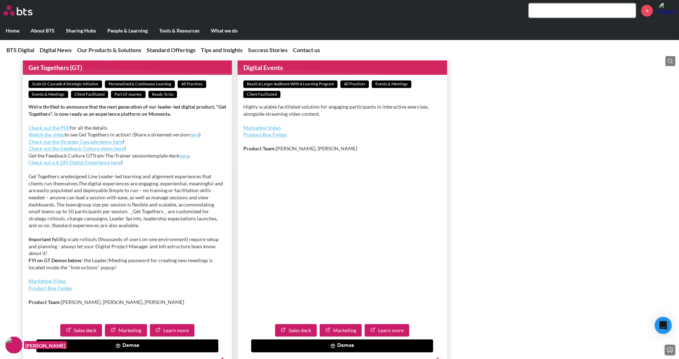
click at [115, 151] on strong "Check out the Feedback Culture demo here" at bounding box center [77, 148] width 96 height 6
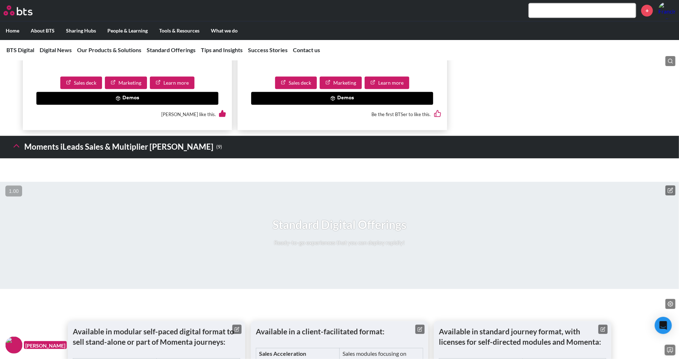
scroll to position [1470, 0]
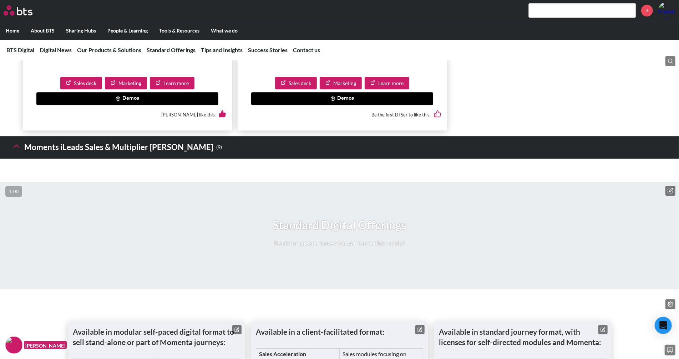
click at [19, 151] on icon at bounding box center [16, 146] width 10 height 10
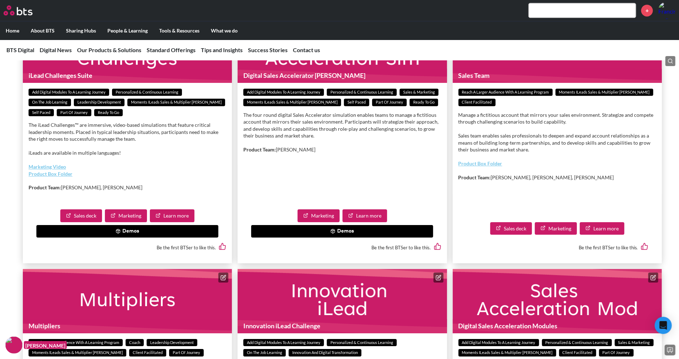
scroll to position [1616, 0]
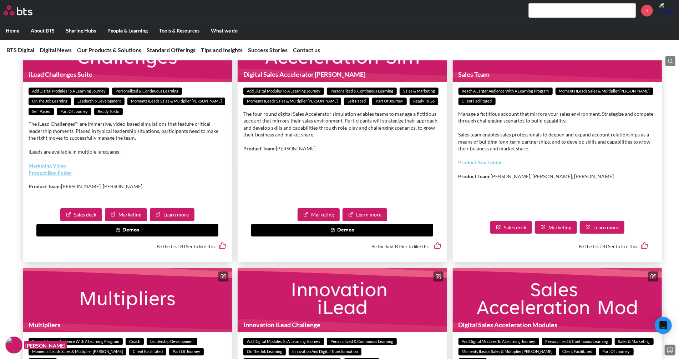
click at [343, 237] on button "Demos" at bounding box center [342, 230] width 182 height 13
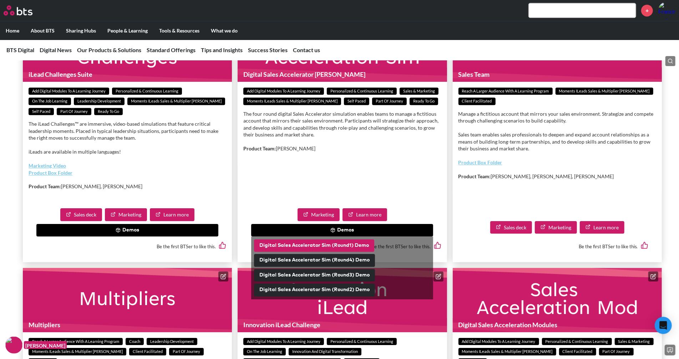
click at [331, 252] on button "Digital Sales Accelerator Sim (Round1) Demo" at bounding box center [314, 245] width 120 height 13
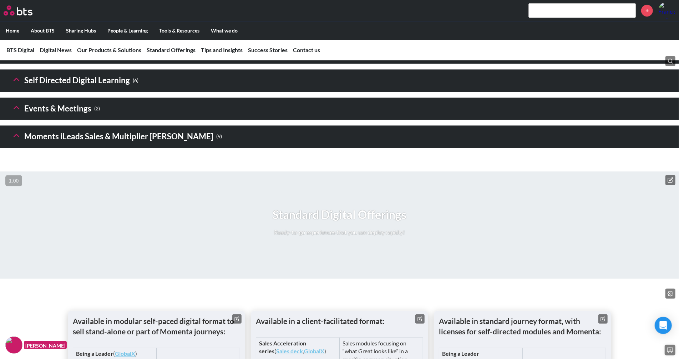
scroll to position [1080, 0]
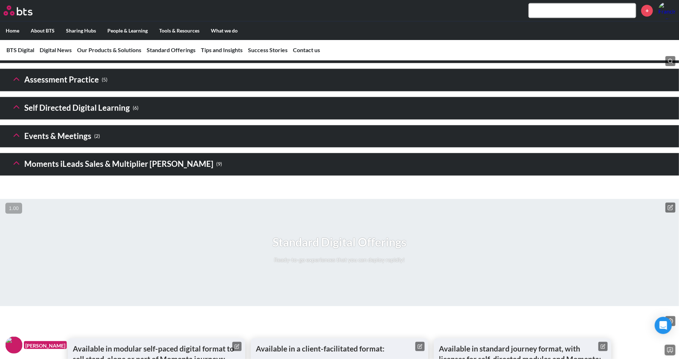
click at [13, 172] on h3 "Moments iLeads Sales & Multiplier [PERSON_NAME] ( 9 )" at bounding box center [116, 163] width 211 height 15
click at [15, 168] on icon at bounding box center [16, 163] width 10 height 10
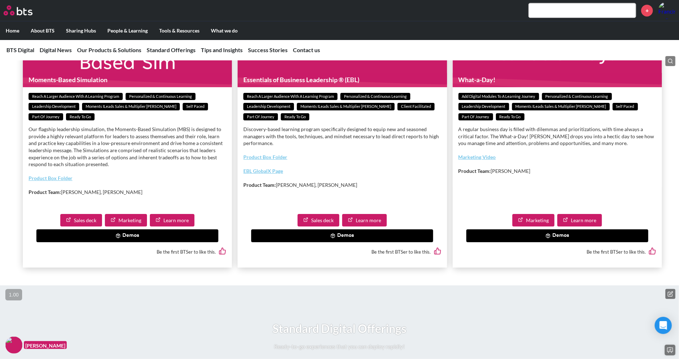
scroll to position [1705, 0]
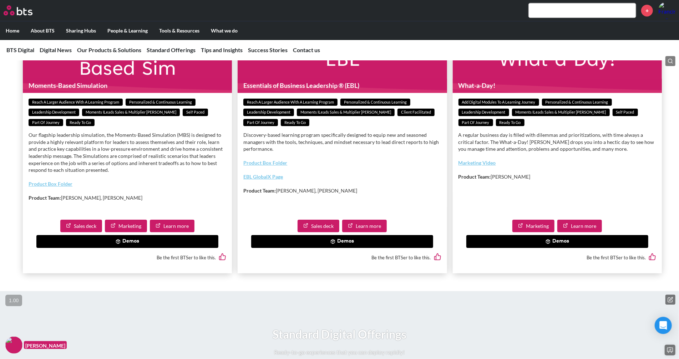
click at [111, 248] on button "Demos" at bounding box center [127, 241] width 182 height 13
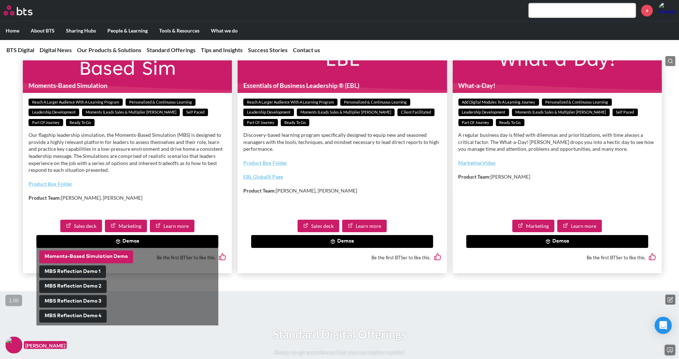
click at [101, 263] on button "Moments-Based Simulation Demo" at bounding box center [86, 256] width 94 height 13
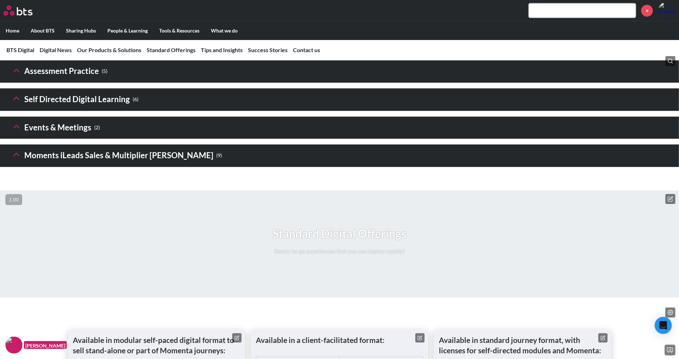
scroll to position [1121, 0]
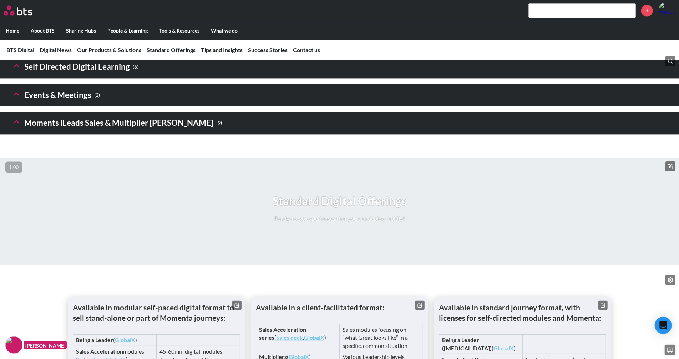
click at [16, 127] on icon at bounding box center [16, 122] width 10 height 10
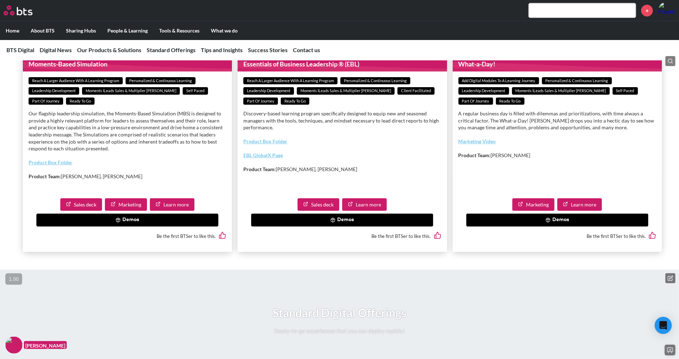
scroll to position [1730, 0]
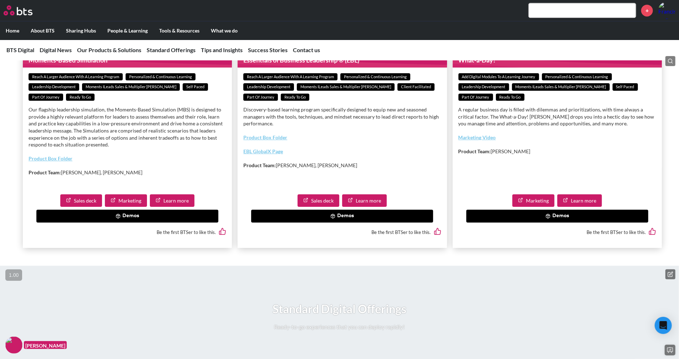
click at [520, 222] on button "Demos" at bounding box center [558, 216] width 182 height 13
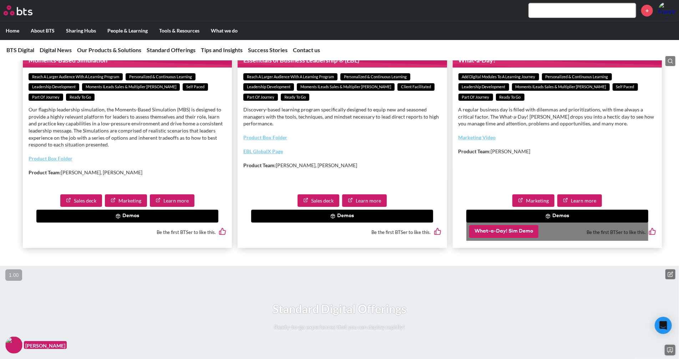
click at [501, 238] on button "What-a-Day! Sim Demo" at bounding box center [503, 231] width 69 height 13
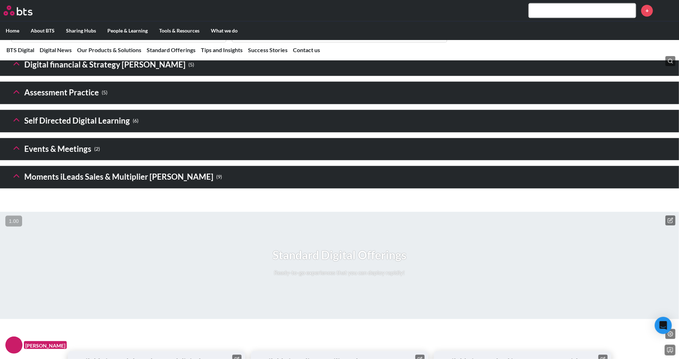
scroll to position [1064, 0]
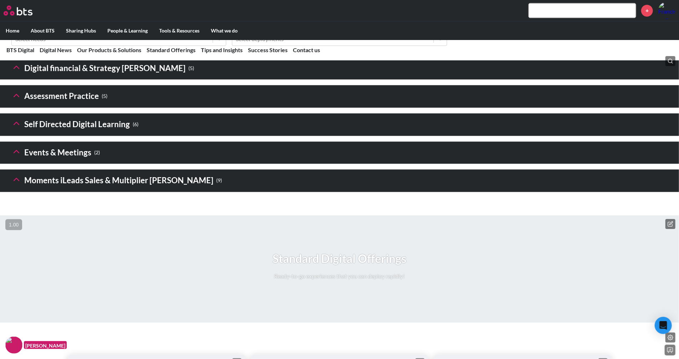
click at [19, 184] on icon at bounding box center [16, 179] width 10 height 10
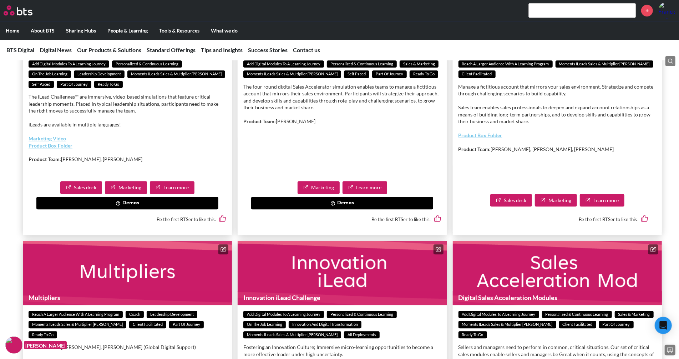
scroll to position [1275, 0]
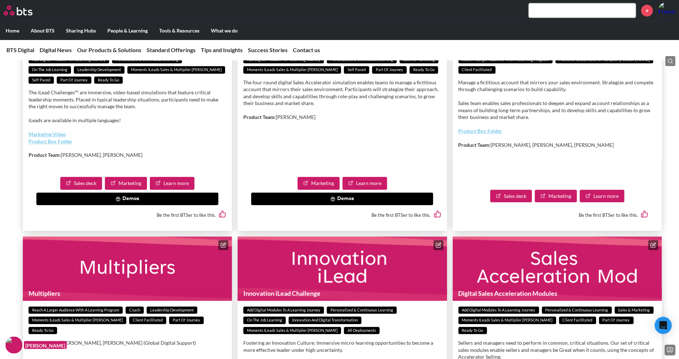
click at [340, 205] on button "Demos" at bounding box center [342, 198] width 182 height 13
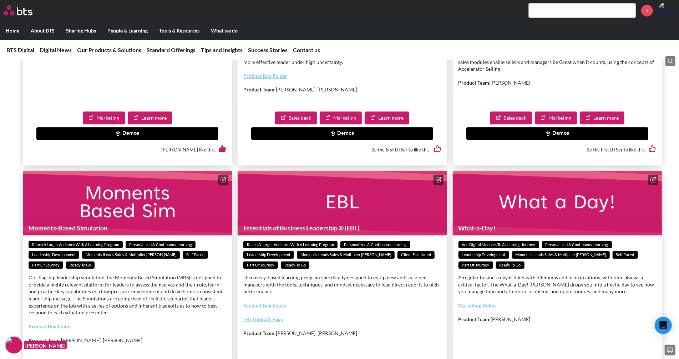
scroll to position [1466, 0]
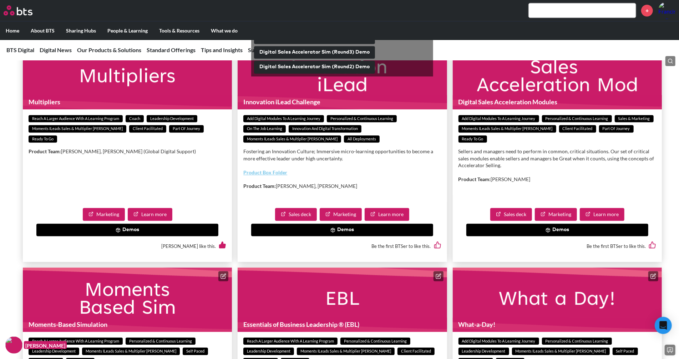
click at [131, 236] on button "Demos" at bounding box center [127, 229] width 182 height 13
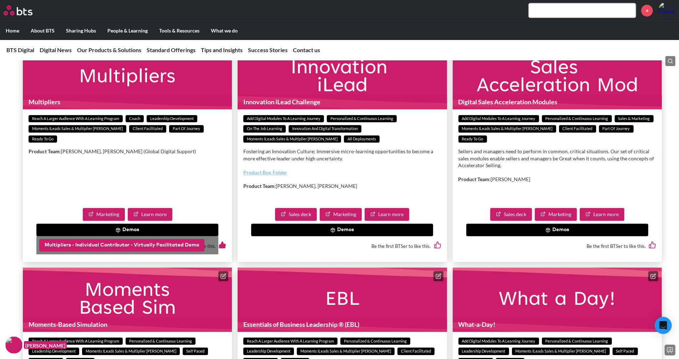
click at [130, 252] on button "Multipliers - Individual Contributor - Virtually Facilitated Demo" at bounding box center [121, 245] width 165 height 13
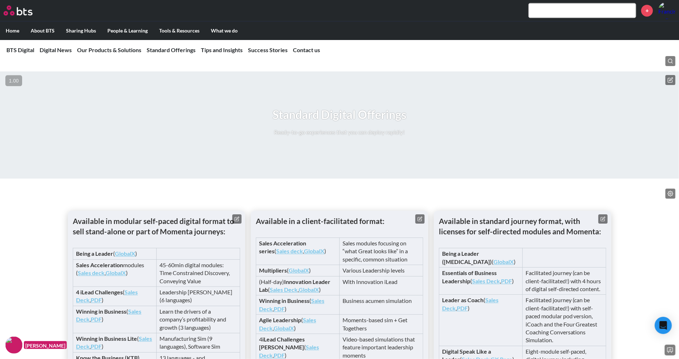
scroll to position [1175, 0]
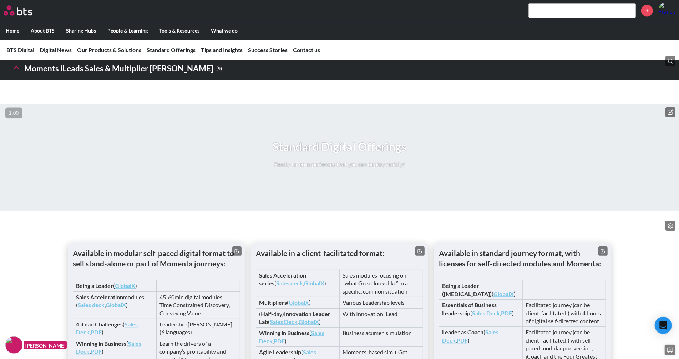
click at [19, 72] on icon at bounding box center [16, 67] width 10 height 10
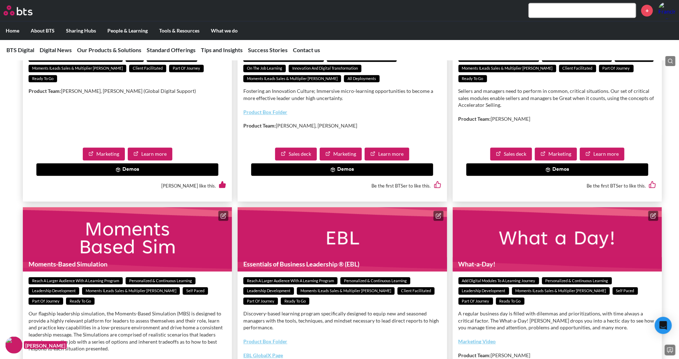
scroll to position [1544, 0]
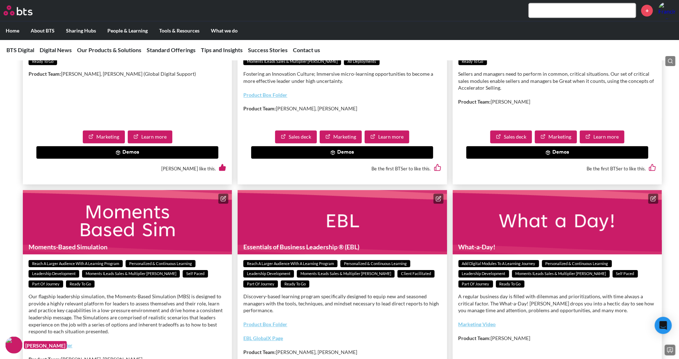
click at [135, 159] on button "Demos" at bounding box center [127, 152] width 182 height 13
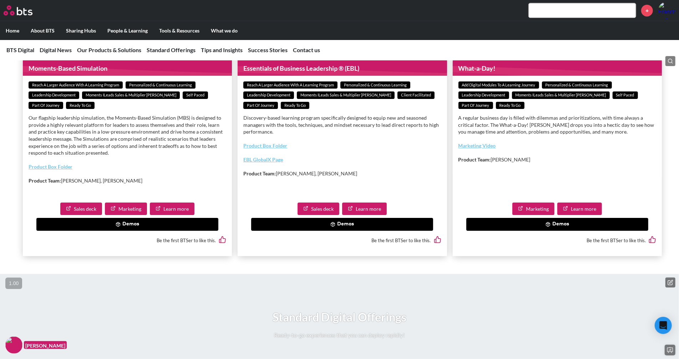
scroll to position [1721, 0]
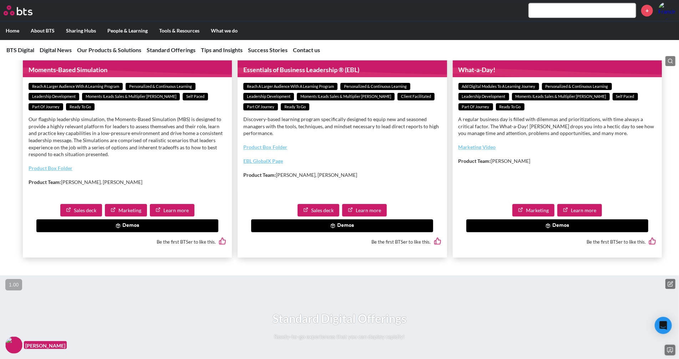
click at [191, 232] on button "Demos" at bounding box center [127, 225] width 182 height 13
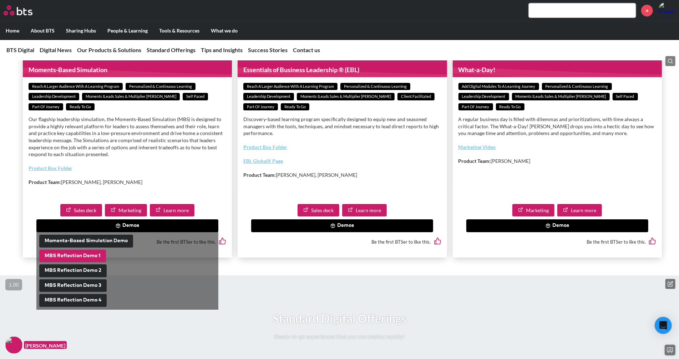
click at [78, 262] on button "MBS Reflection Demo 1" at bounding box center [72, 255] width 67 height 13
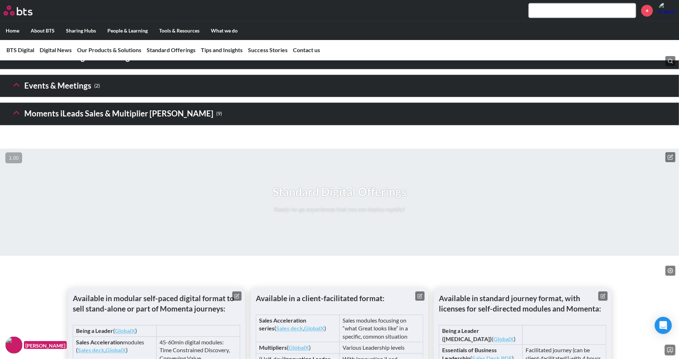
scroll to position [1105, 0]
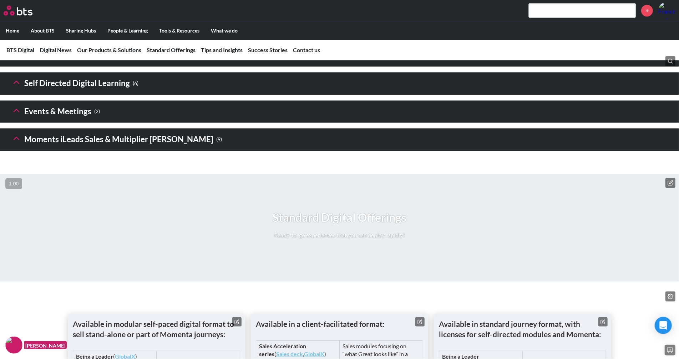
click at [14, 145] on button at bounding box center [16, 139] width 10 height 12
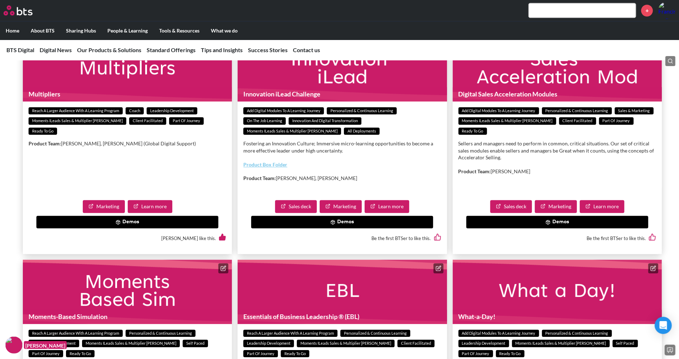
scroll to position [1475, 0]
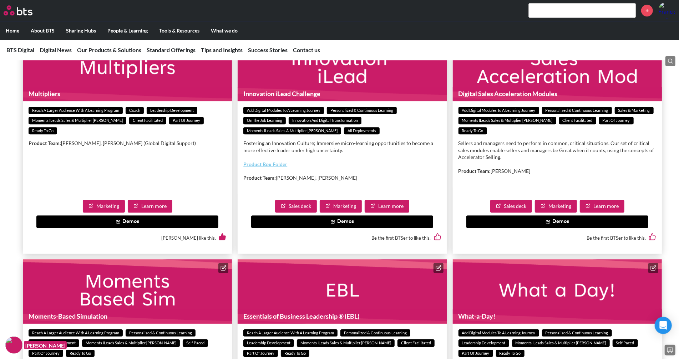
click at [514, 228] on button "Demos" at bounding box center [558, 221] width 182 height 13
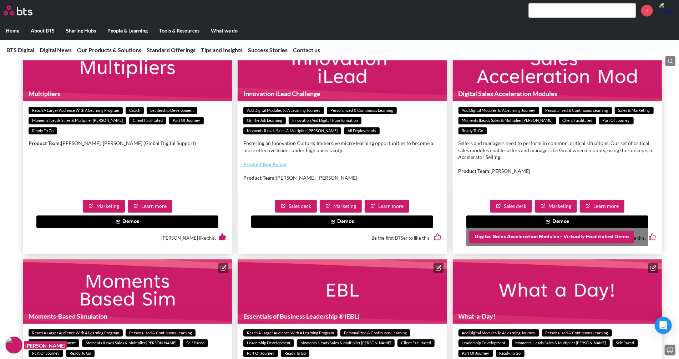
click at [511, 243] on button "Digital Sales Acceleration Modules - Virtually Facilitated Demo" at bounding box center [551, 237] width 165 height 13
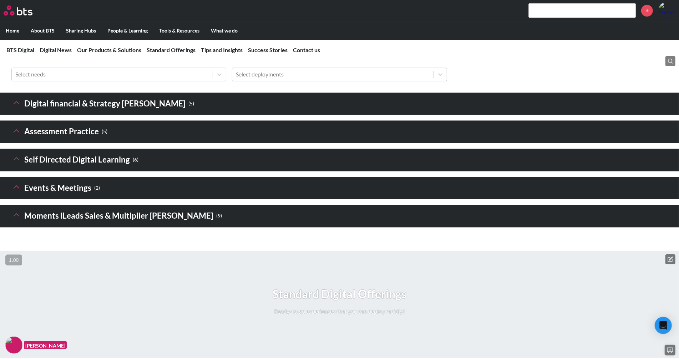
scroll to position [1034, 0]
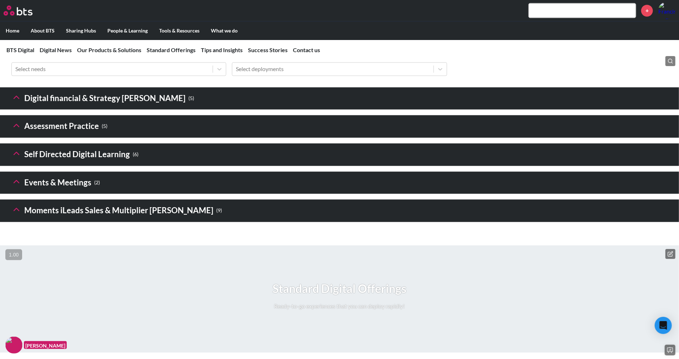
click at [16, 214] on icon at bounding box center [16, 209] width 10 height 10
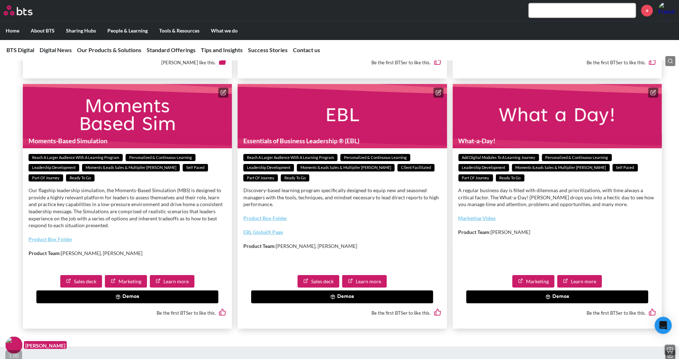
scroll to position [1658, 0]
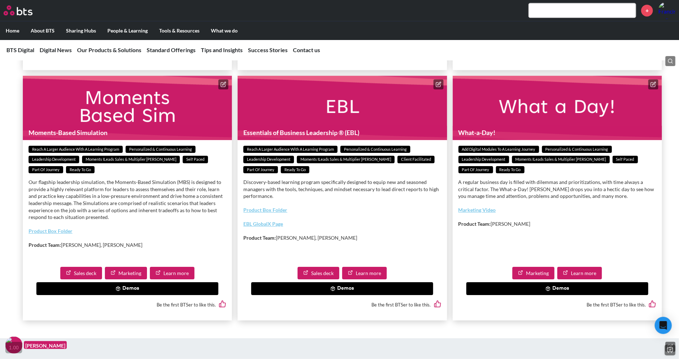
click at [307, 45] on button "Demos" at bounding box center [342, 38] width 182 height 13
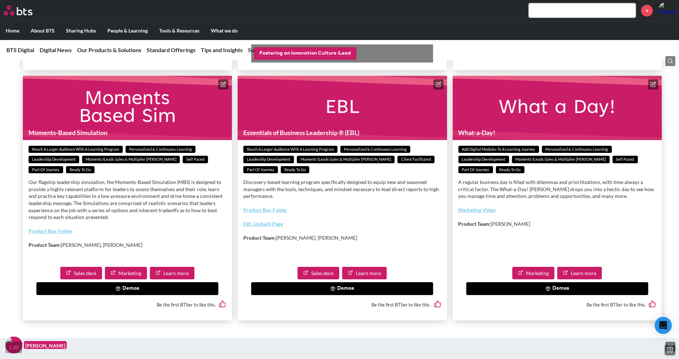
click at [303, 60] on button "Fostering an Innovation Culture iLead" at bounding box center [305, 53] width 102 height 13
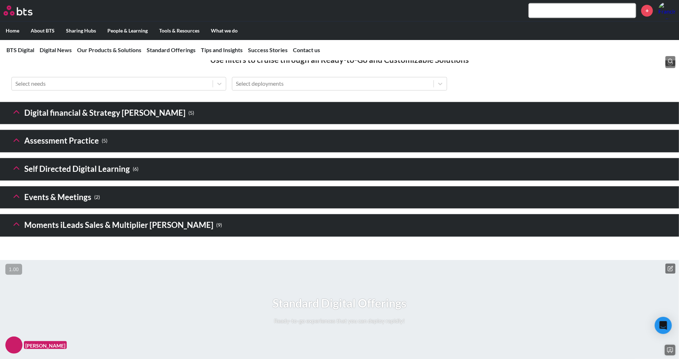
scroll to position [1023, 0]
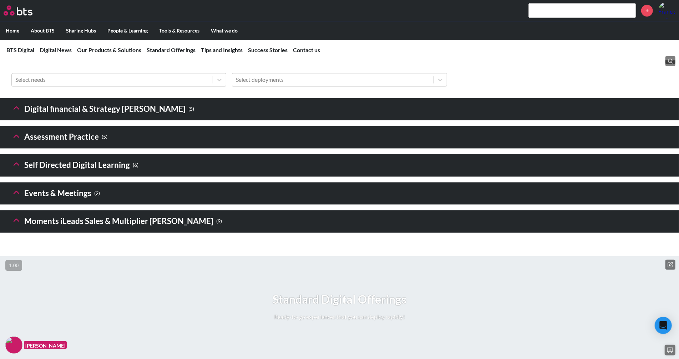
click at [18, 225] on icon at bounding box center [16, 220] width 10 height 10
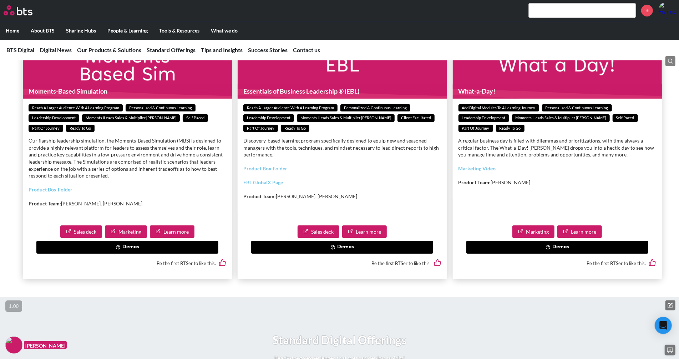
scroll to position [1697, 0]
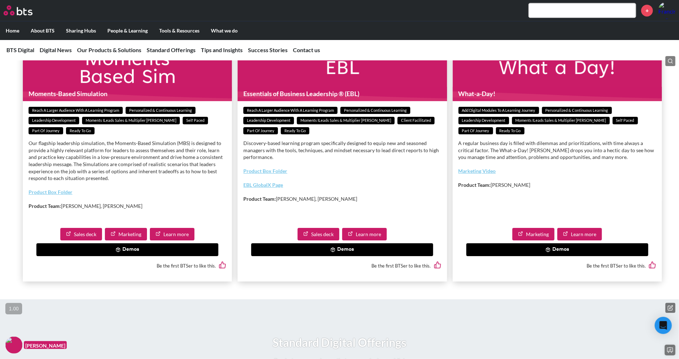
click at [332, 252] on icon at bounding box center [333, 249] width 5 height 5
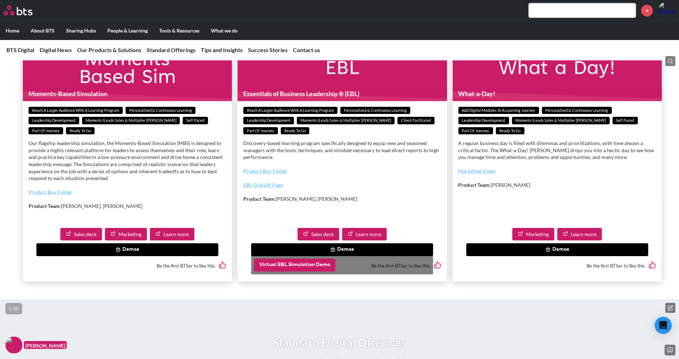
click at [324, 271] on button "Virtual EBL Simulation Demo" at bounding box center [294, 264] width 81 height 13
